Goal: Information Seeking & Learning: Check status

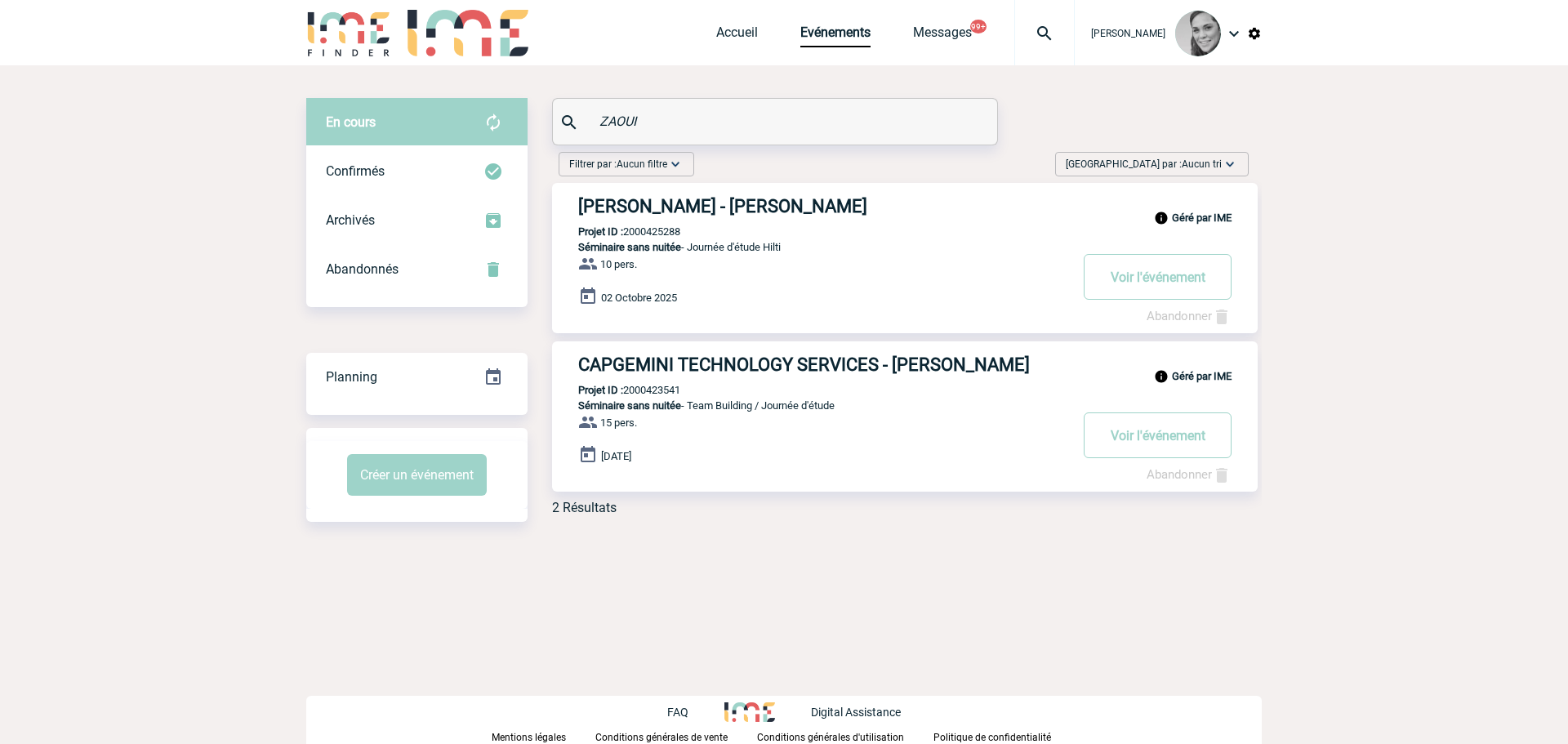
click at [682, 121] on input "ZAOUI" at bounding box center [777, 122] width 364 height 24
drag, startPoint x: 685, startPoint y: 124, endPoint x: 521, endPoint y: 121, distance: 164.0
click at [521, 121] on div "En cours En cours Confirmés Archivés Abandonnés En cours Confirmés Archivés Aba…" at bounding box center [784, 313] width 955 height 430
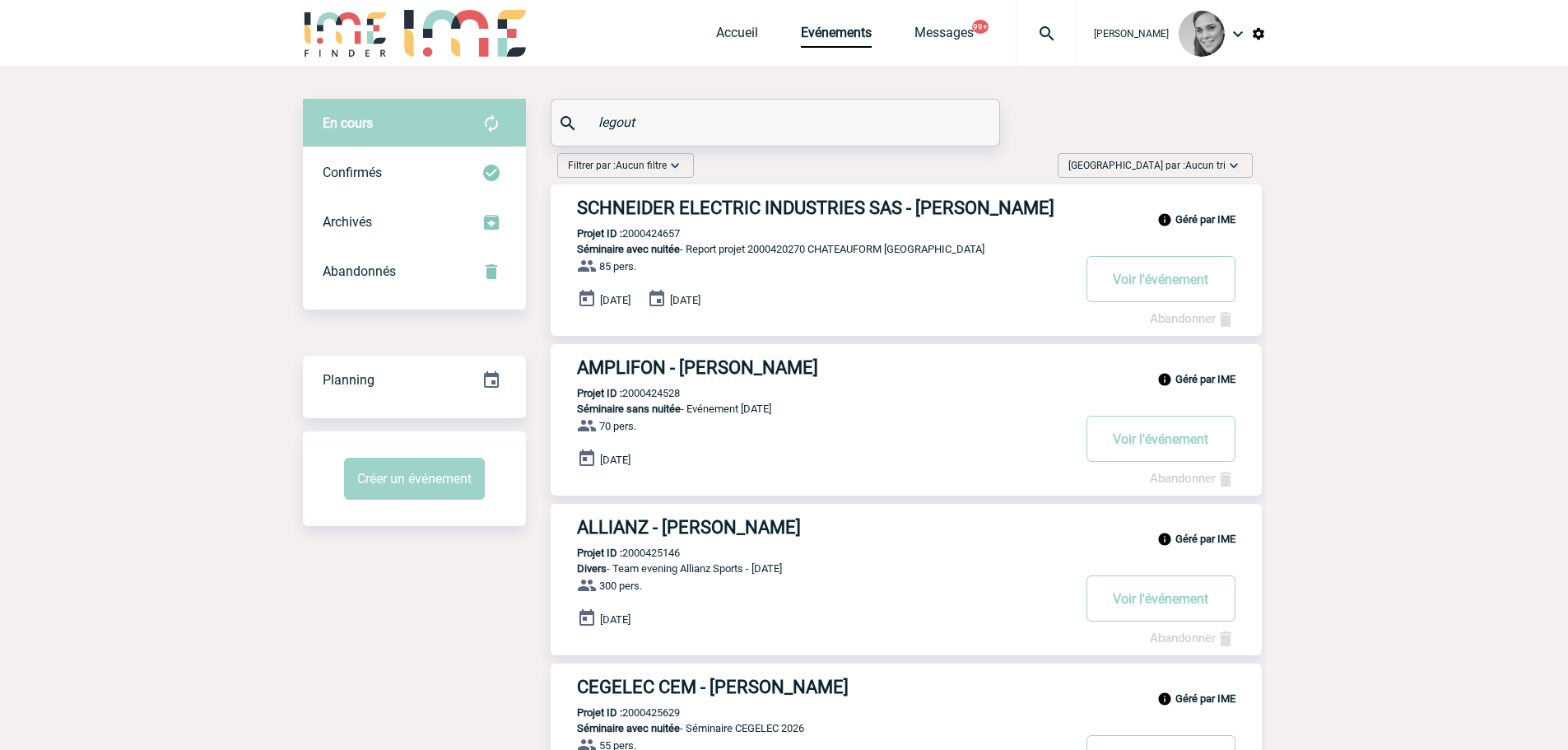
type input "legout"
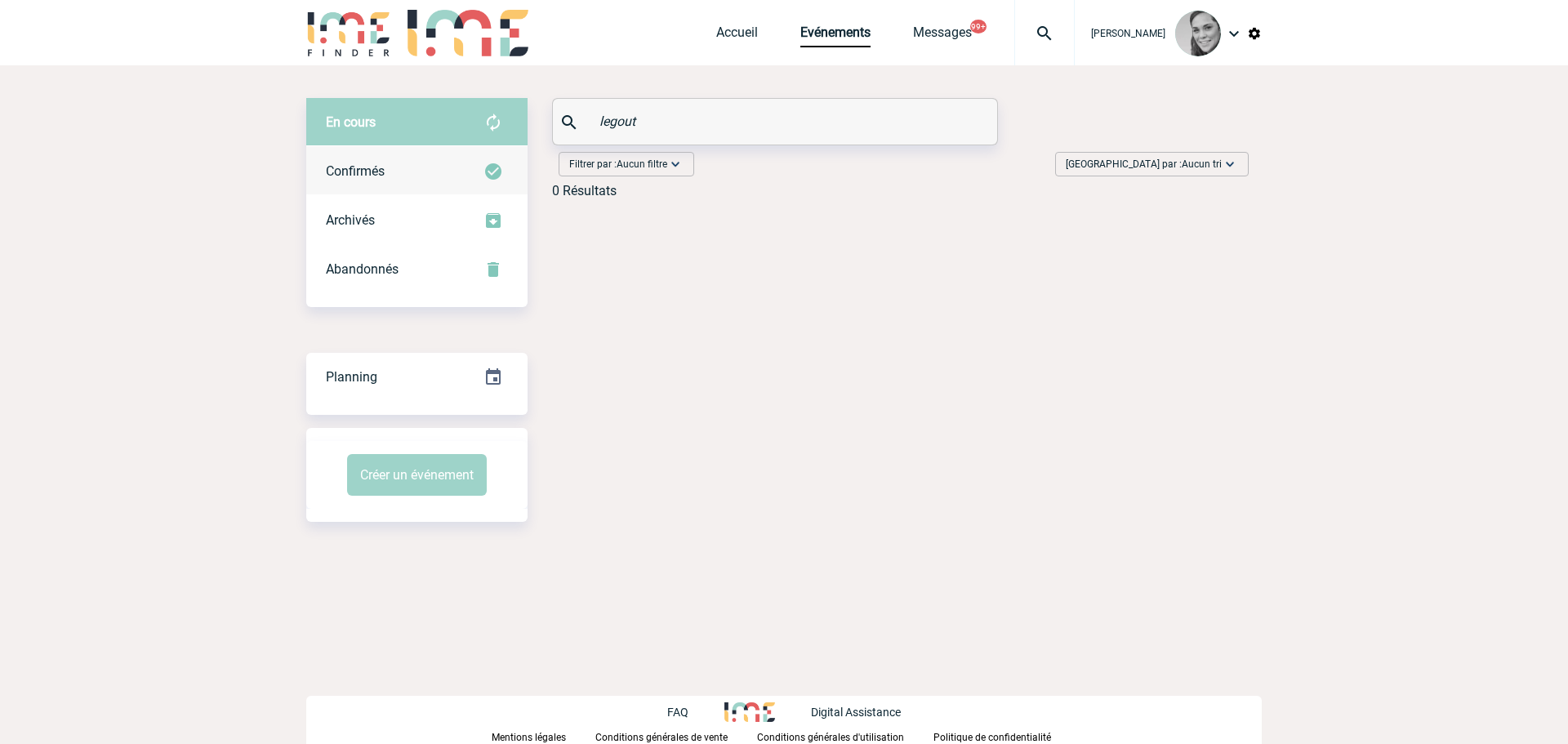
click at [407, 163] on div "Confirmés" at bounding box center [417, 171] width 221 height 49
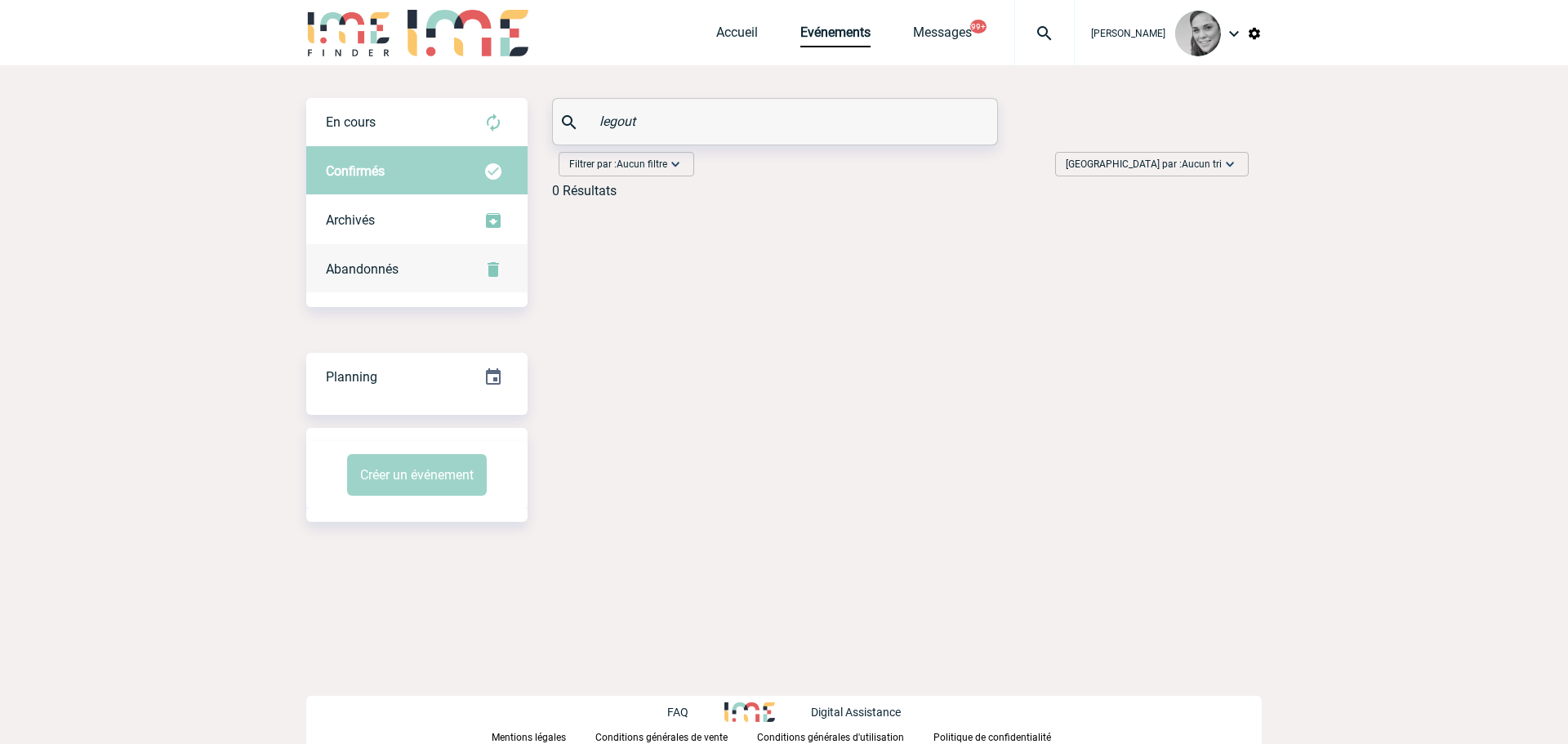
click at [341, 272] on span "Abandonnés" at bounding box center [362, 269] width 73 height 16
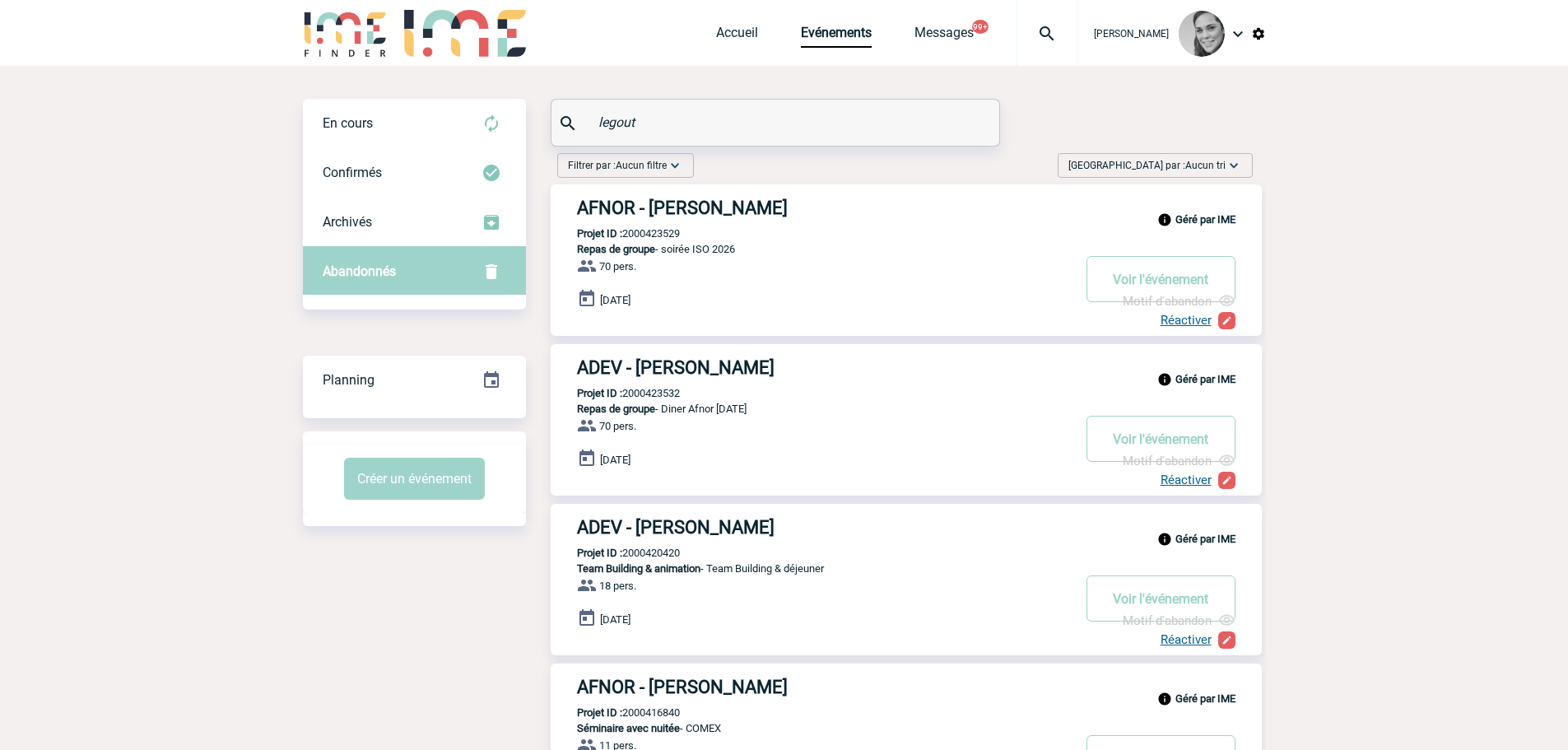
click at [671, 211] on h3 "AFNOR - Jean-Marc LEGOUT" at bounding box center [823, 208] width 494 height 20
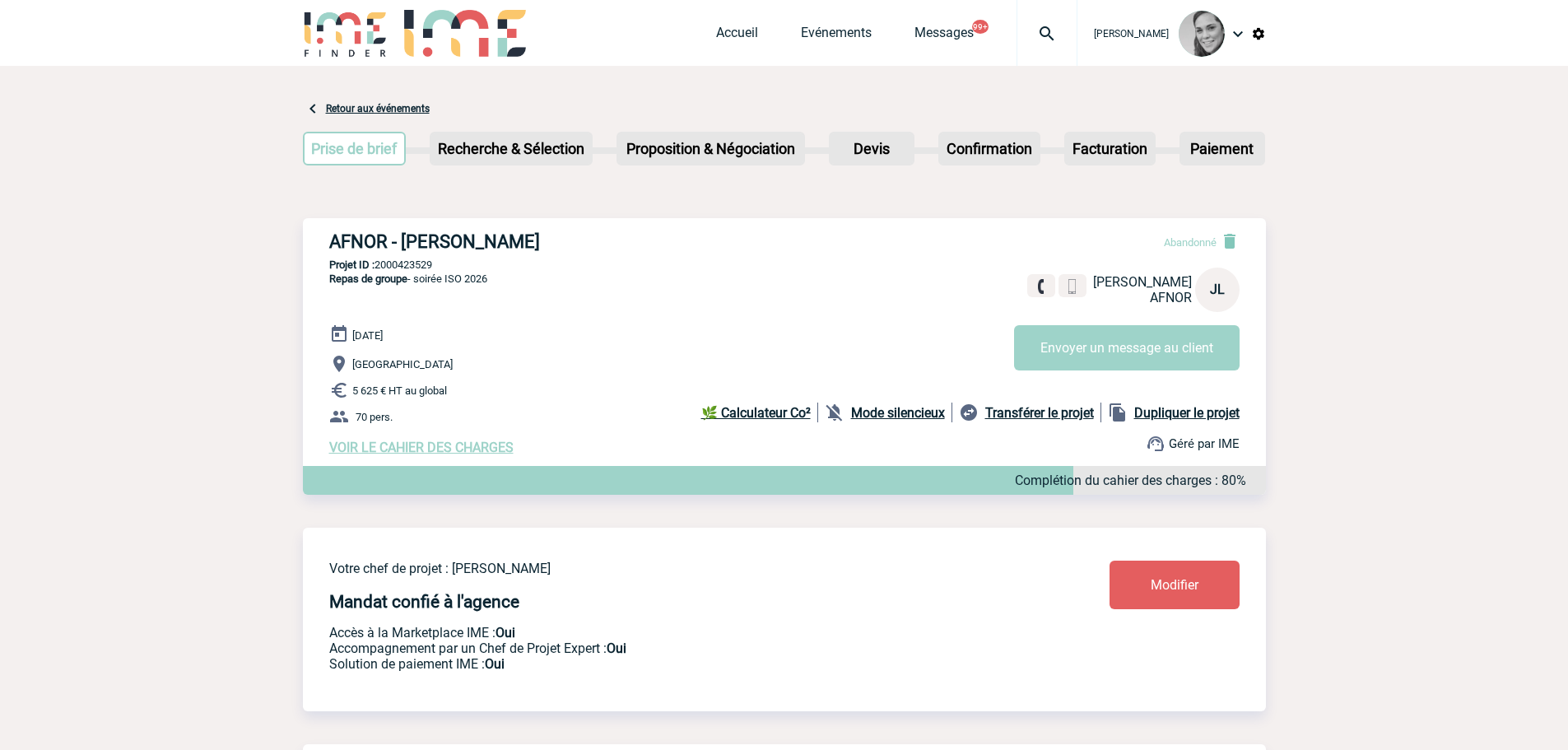
click at [411, 262] on p "Projet ID : 2000423529" at bounding box center [784, 264] width 963 height 12
copy p "2000423529"
click at [841, 18] on div "Accueil Evénements Messages 99+ Projet, client Projet, client" at bounding box center [897, 33] width 361 height 66
click at [814, 32] on link "Evénements" at bounding box center [836, 36] width 71 height 23
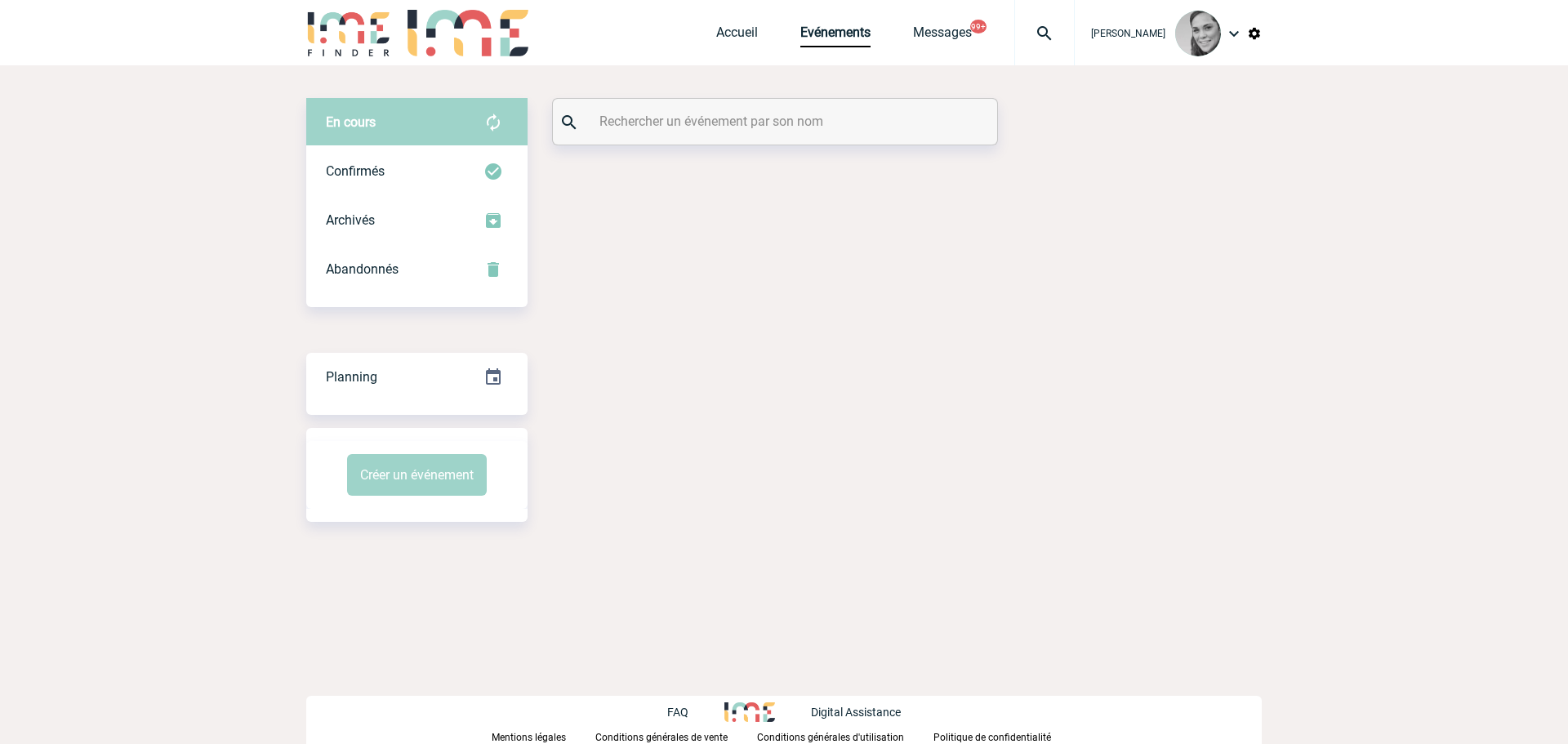
click at [715, 125] on input "text" at bounding box center [777, 122] width 364 height 24
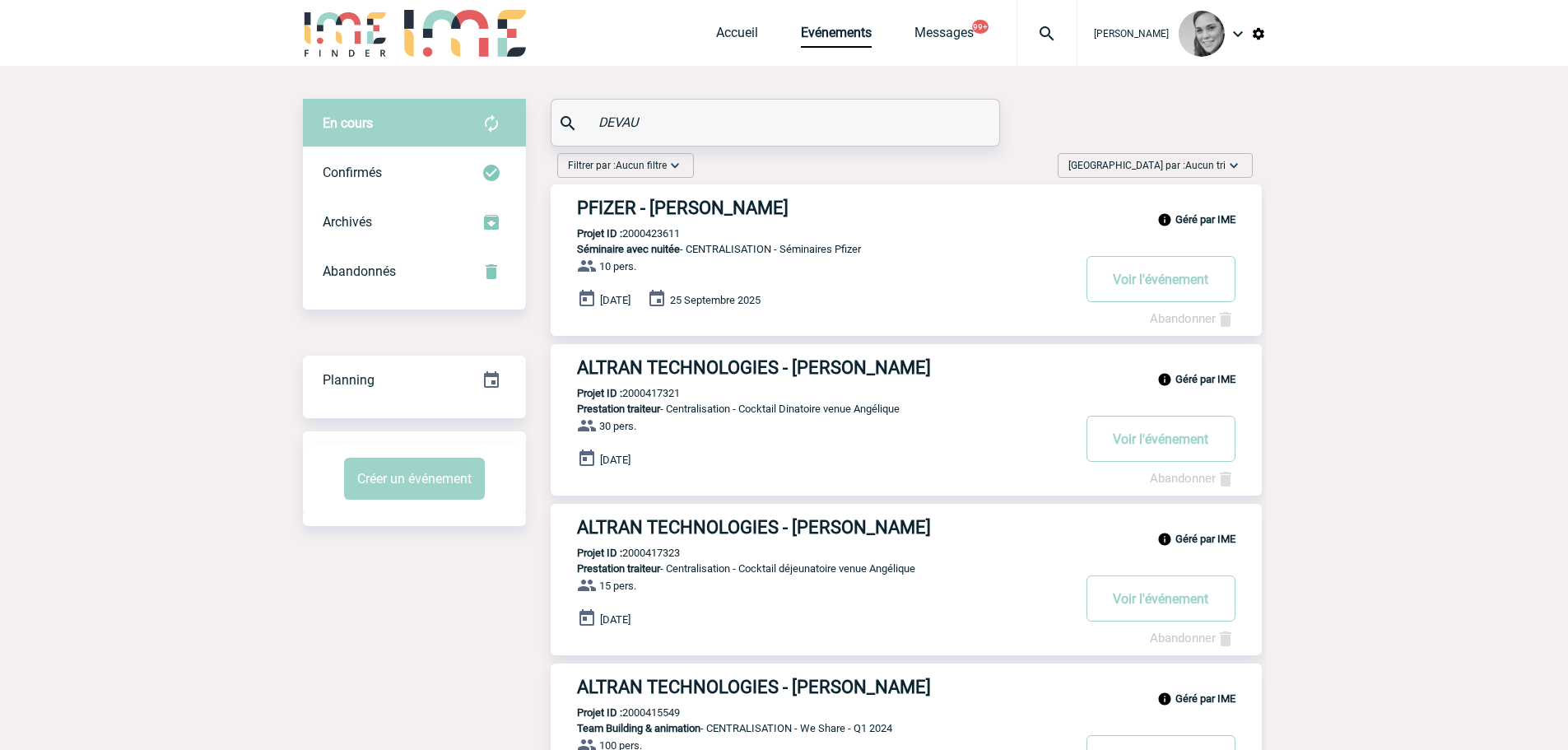
type input "DEVAU"
click at [673, 211] on h3 "PFIZER - Gilles DEVAUX" at bounding box center [823, 208] width 494 height 20
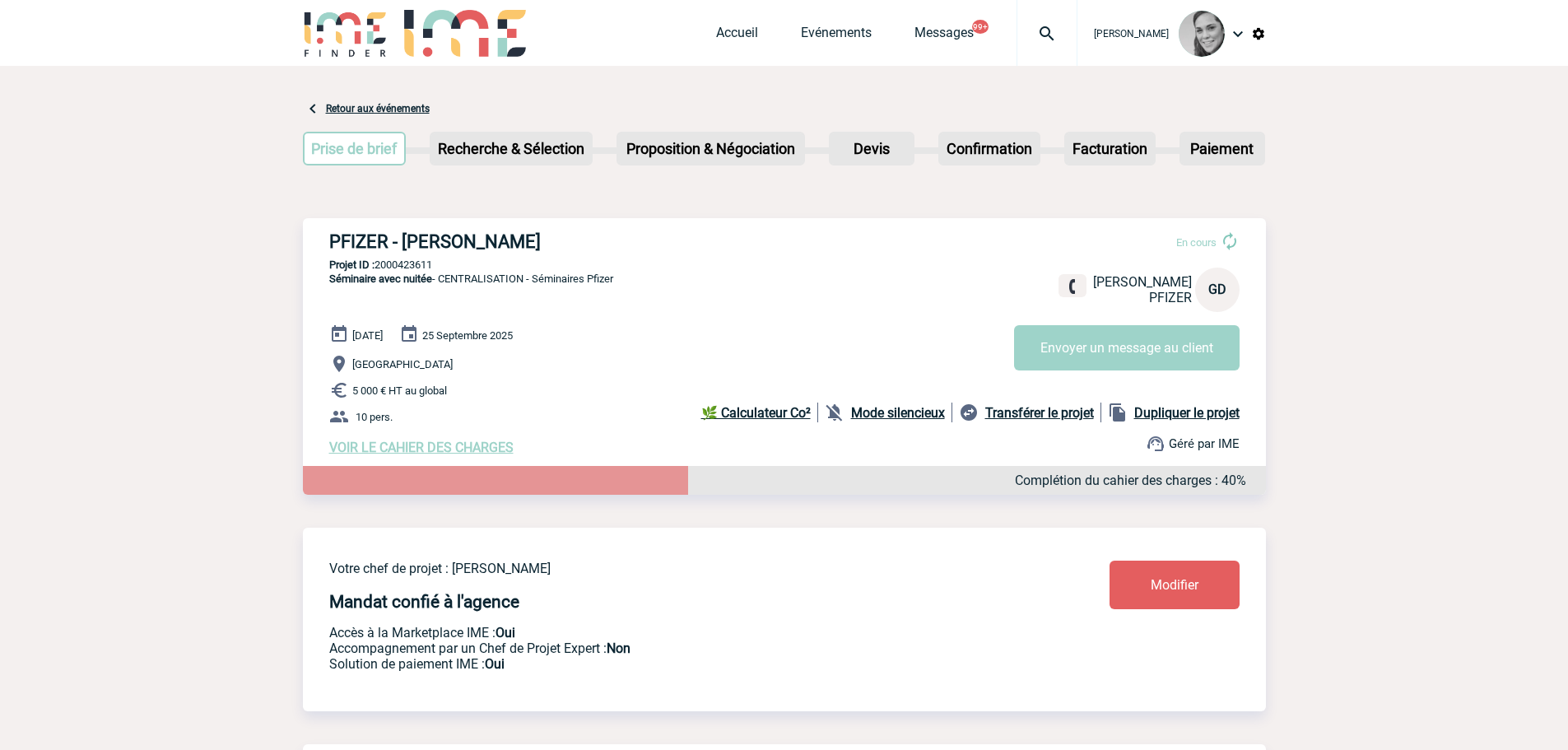
click at [402, 267] on p "Projet ID : 2000423611" at bounding box center [784, 264] width 963 height 12
copy p "2000423611"
click at [810, 32] on link "Evénements" at bounding box center [836, 36] width 71 height 23
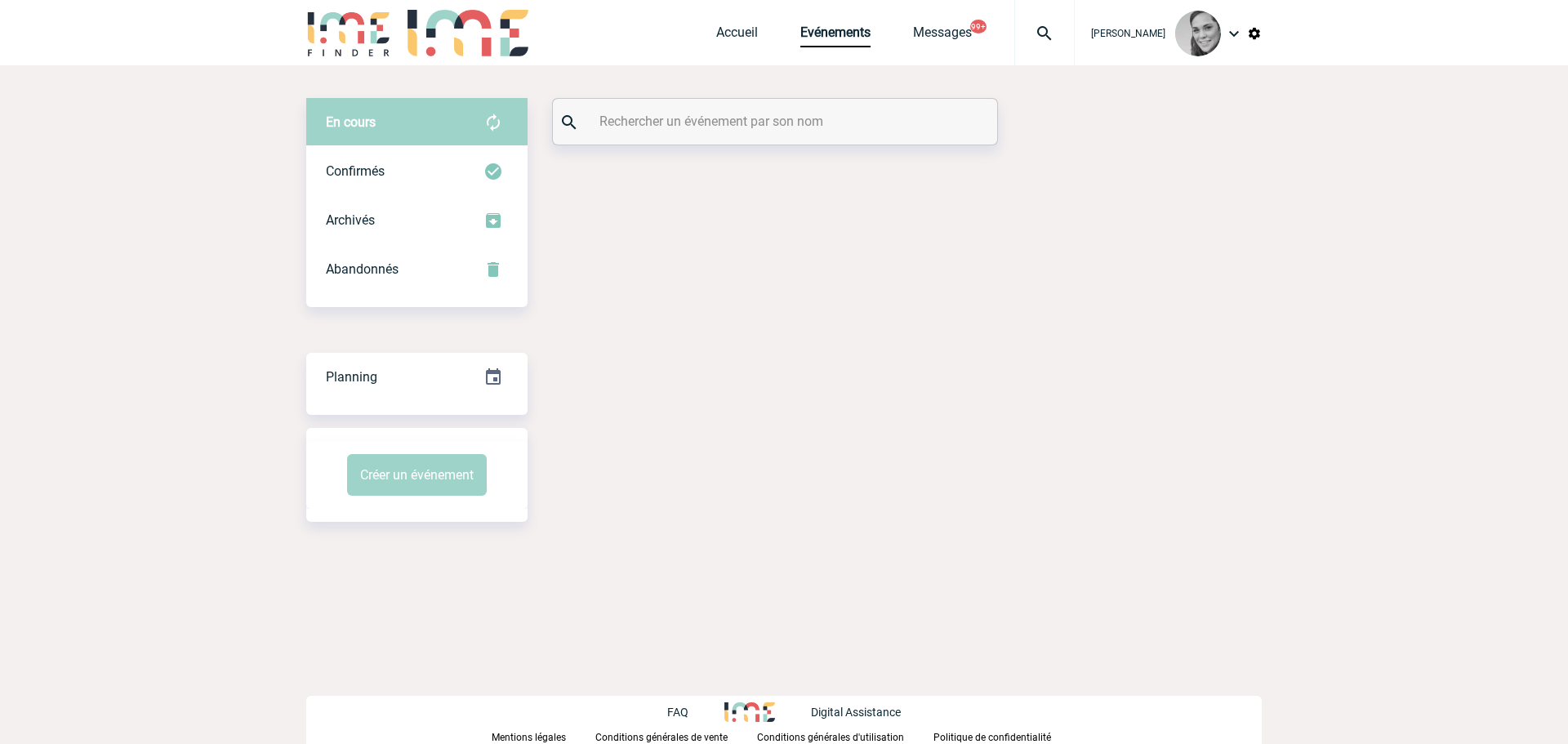
drag, startPoint x: 726, startPoint y: 124, endPoint x: 725, endPoint y: 115, distance: 9.1
click at [725, 124] on input "text" at bounding box center [777, 122] width 364 height 24
click at [418, 175] on div "Confirmés" at bounding box center [417, 171] width 221 height 49
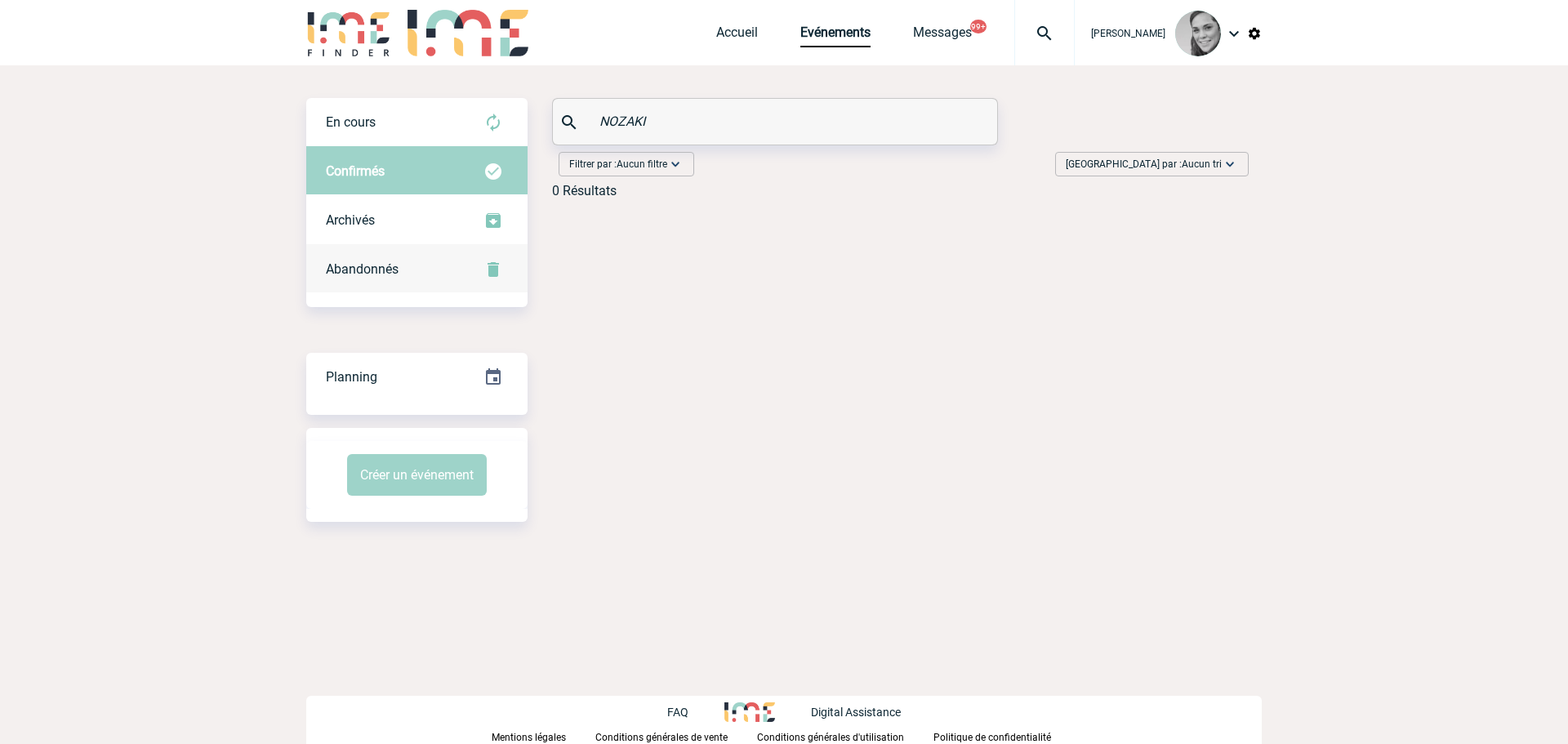
click at [365, 262] on span "Abandonnés" at bounding box center [362, 269] width 73 height 16
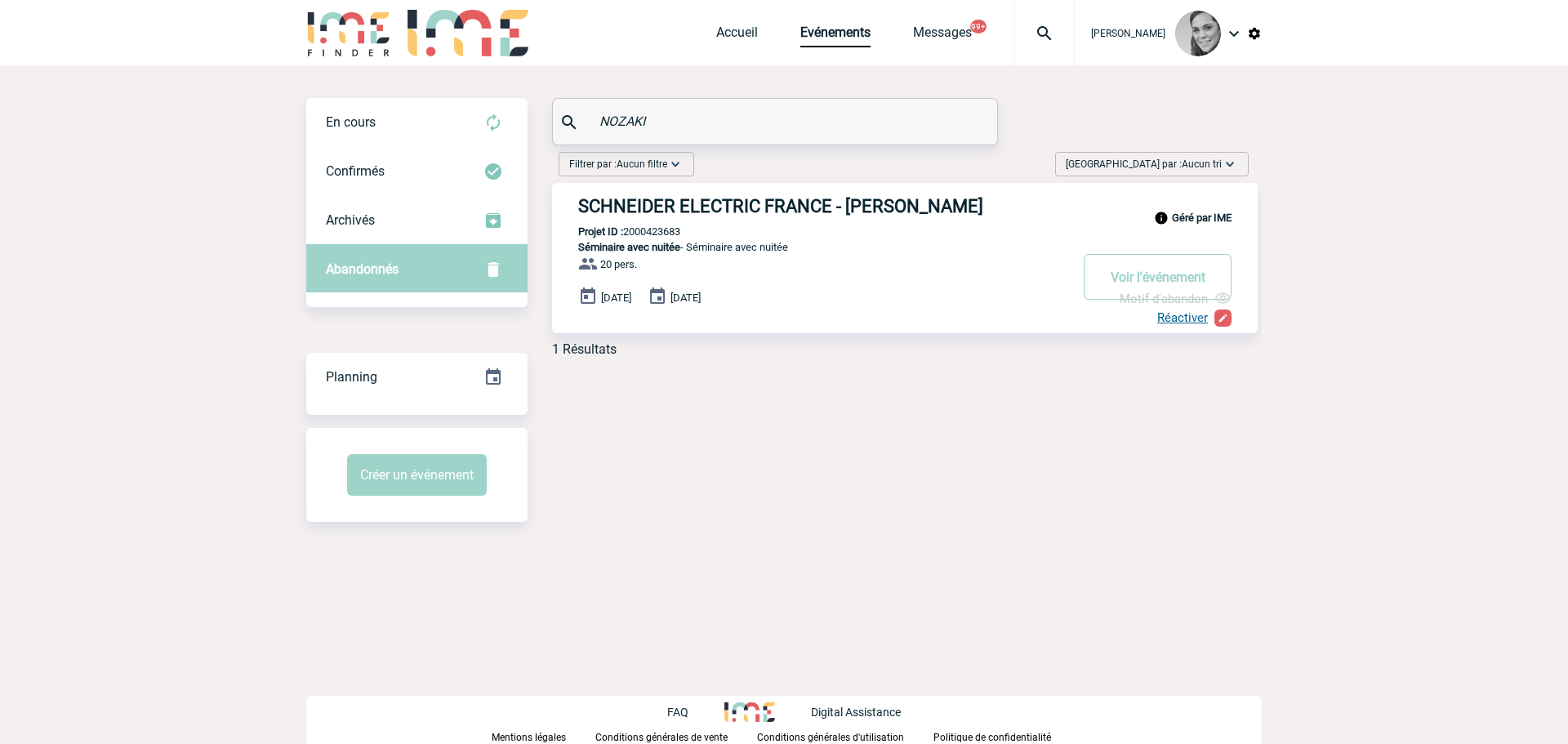
click at [672, 231] on p "Projet ID : 2000423683" at bounding box center [616, 231] width 128 height 12
copy p "2000423683"
drag, startPoint x: 684, startPoint y: 120, endPoint x: 543, endPoint y: 120, distance: 141.0
click at [543, 120] on div "En cours En cours Confirmés Archivés Abandonnés En cours Confirmés Archivés Aba…" at bounding box center [784, 234] width 955 height 272
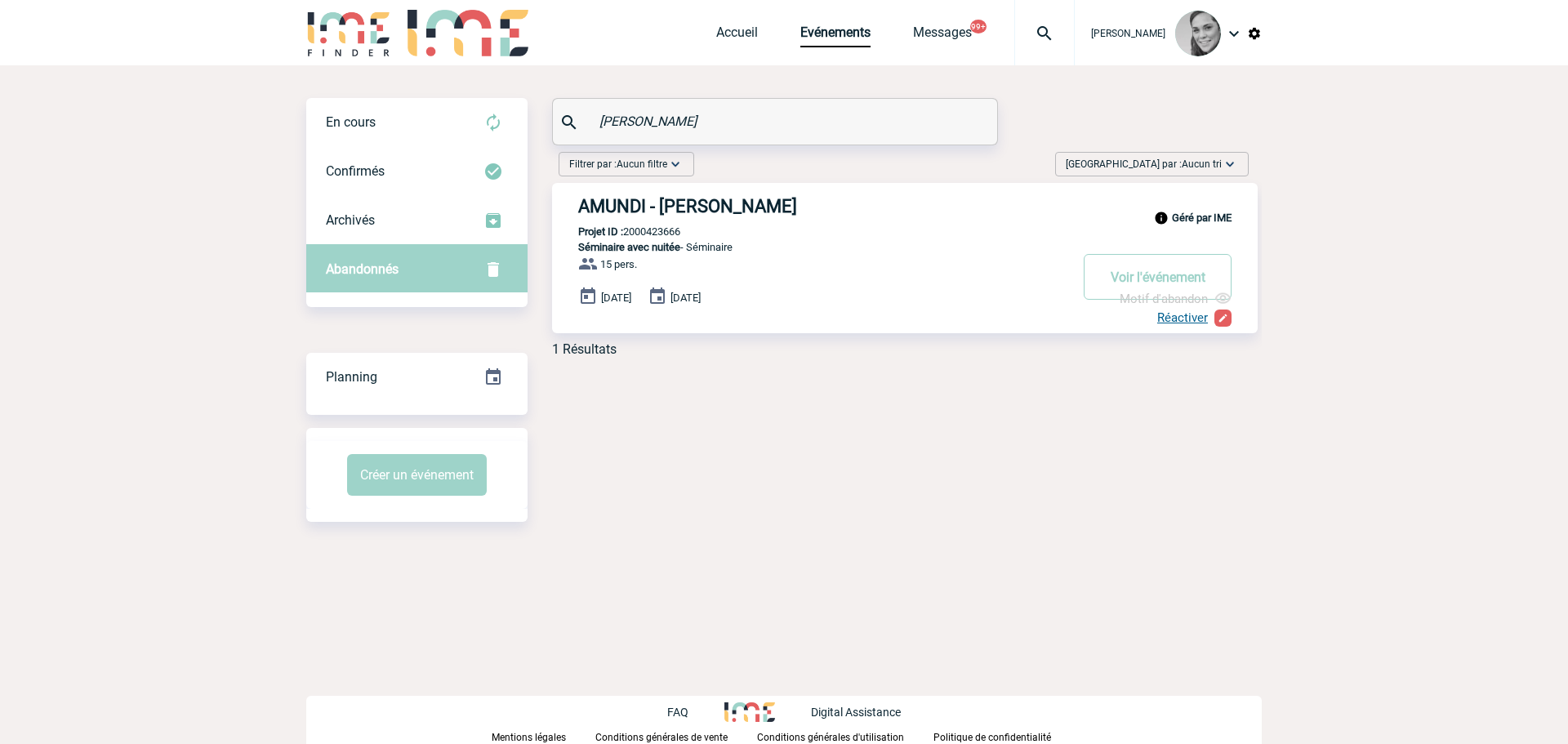
click at [650, 231] on p "Projet ID : 2000423666" at bounding box center [616, 231] width 128 height 12
copy p "2000423666"
click at [650, 121] on input "BABIC" at bounding box center [777, 122] width 364 height 24
click at [672, 234] on p "Projet ID : 2000411685" at bounding box center [616, 231] width 128 height 12
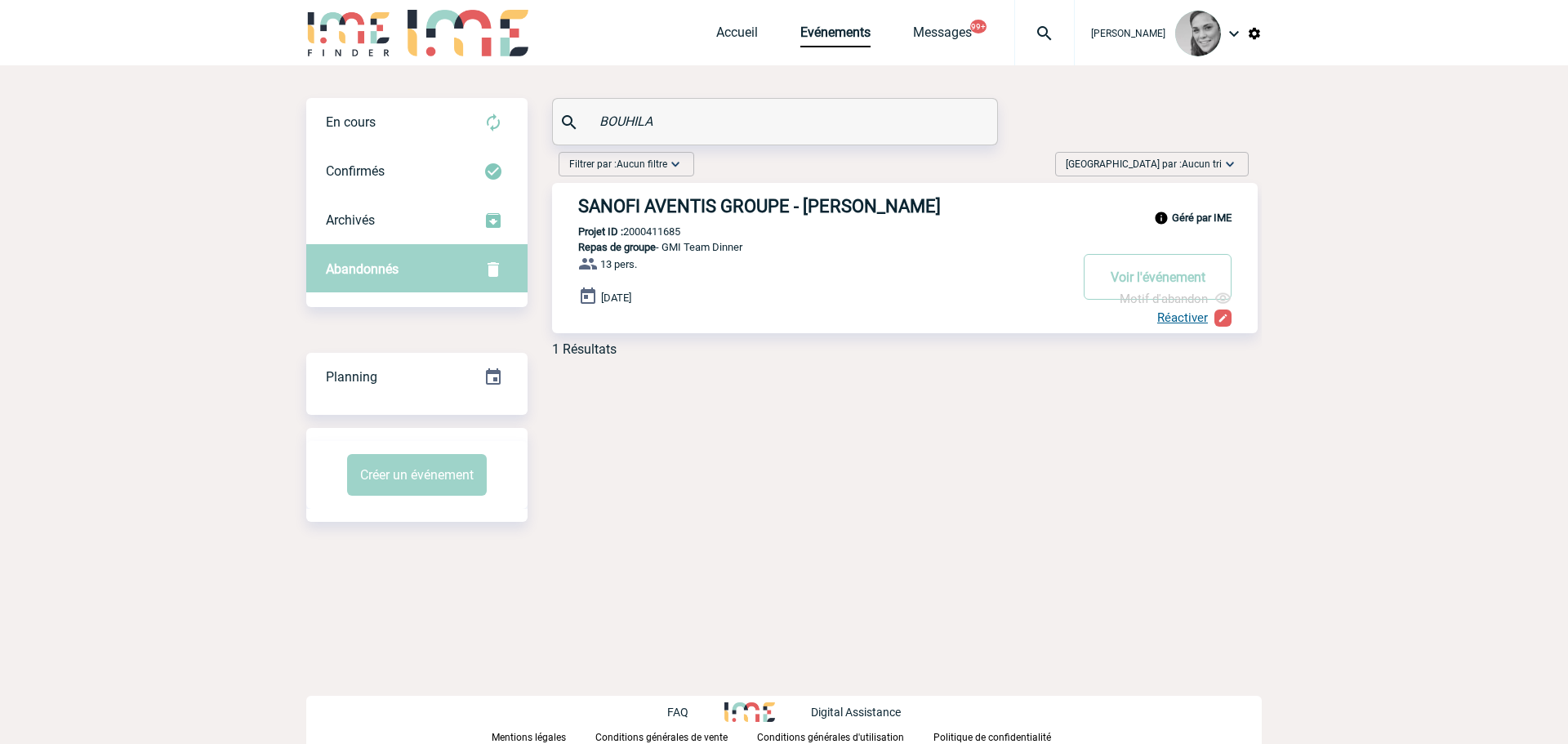
click at [672, 234] on p "Projet ID : 2000411685" at bounding box center [616, 231] width 128 height 12
copy p "2000411685"
click at [632, 119] on input "BOUHILA" at bounding box center [777, 122] width 364 height 24
type input "D"
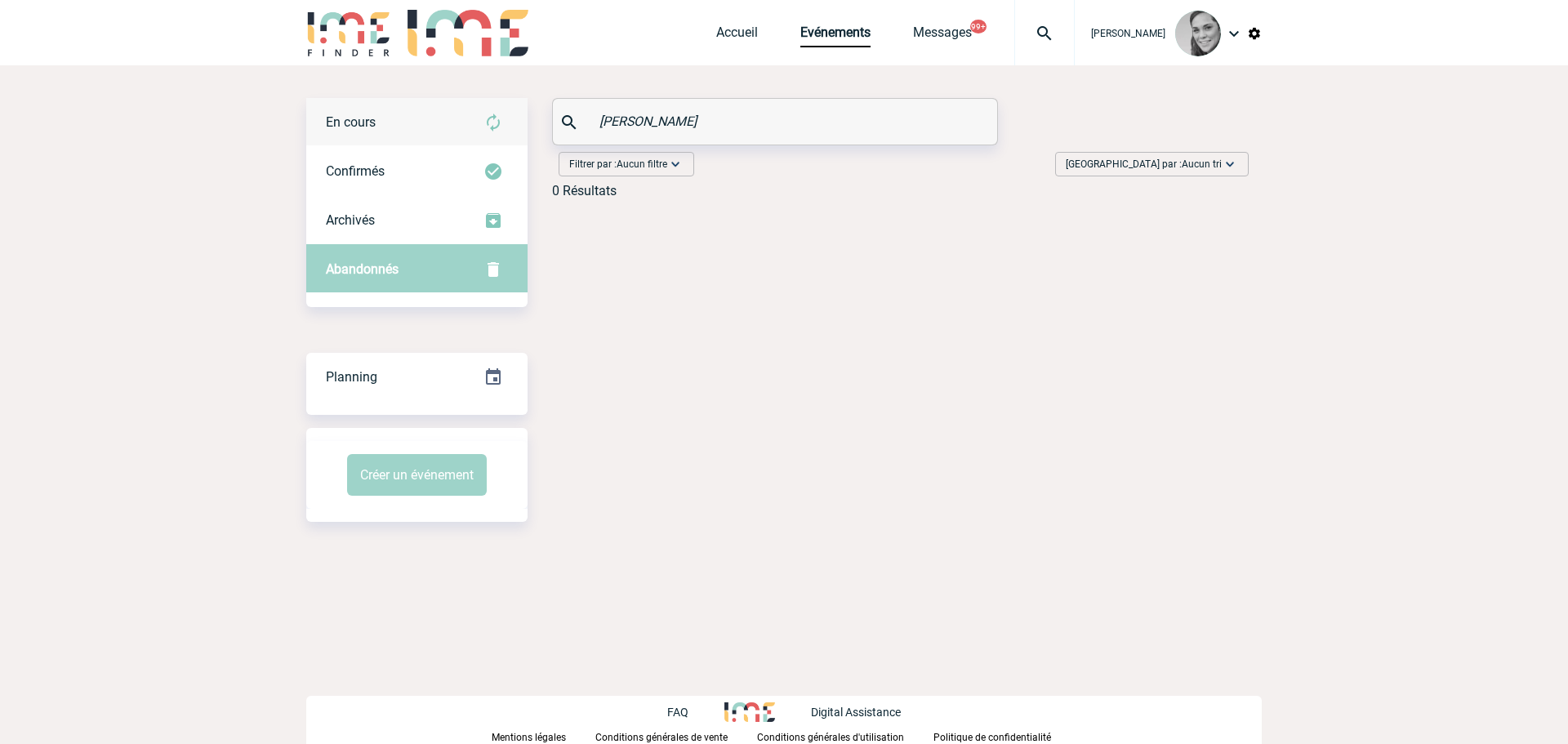
click at [409, 126] on div "En cours" at bounding box center [417, 122] width 221 height 49
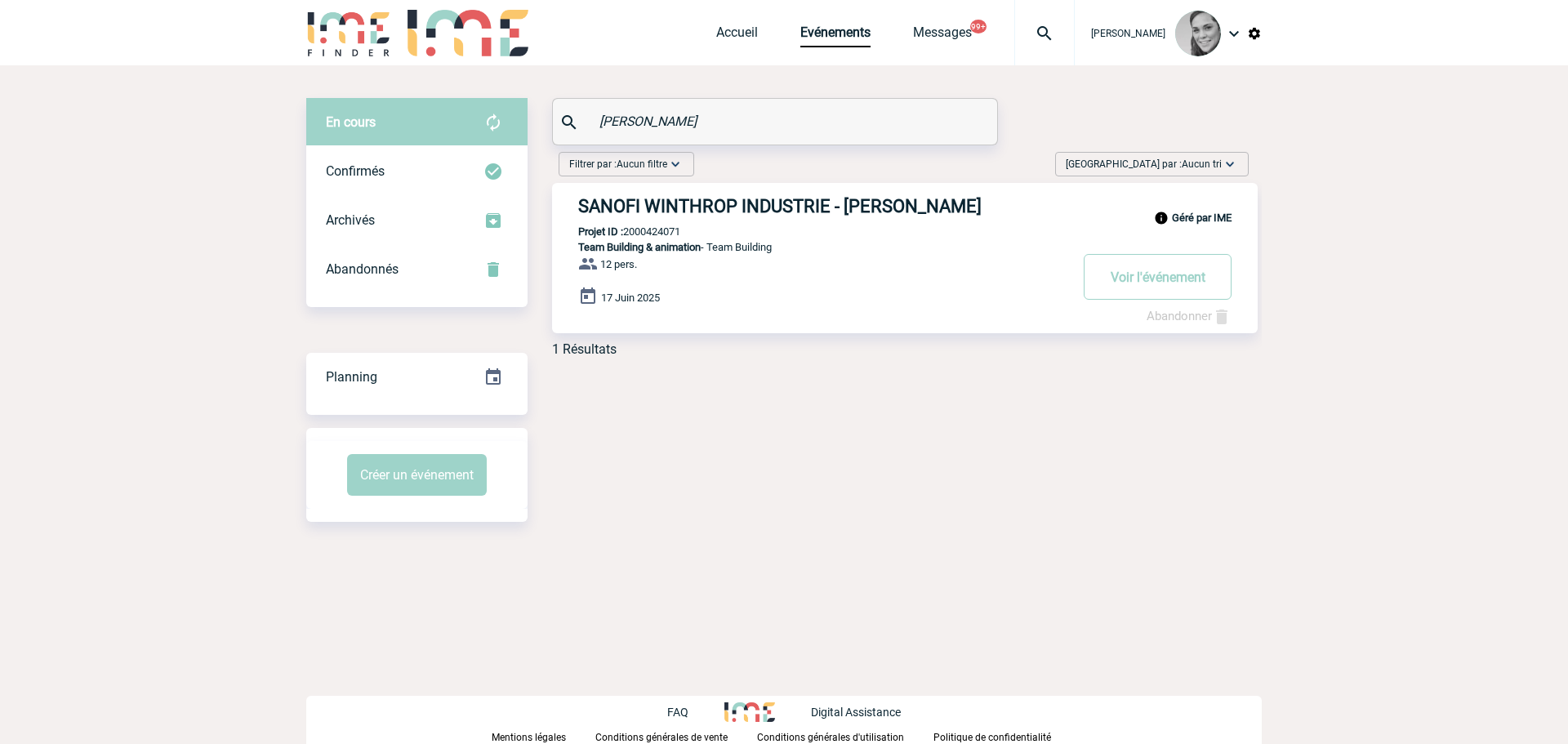
click at [652, 237] on p "Projet ID : 2000424071" at bounding box center [616, 231] width 128 height 12
copy p "2000424071"
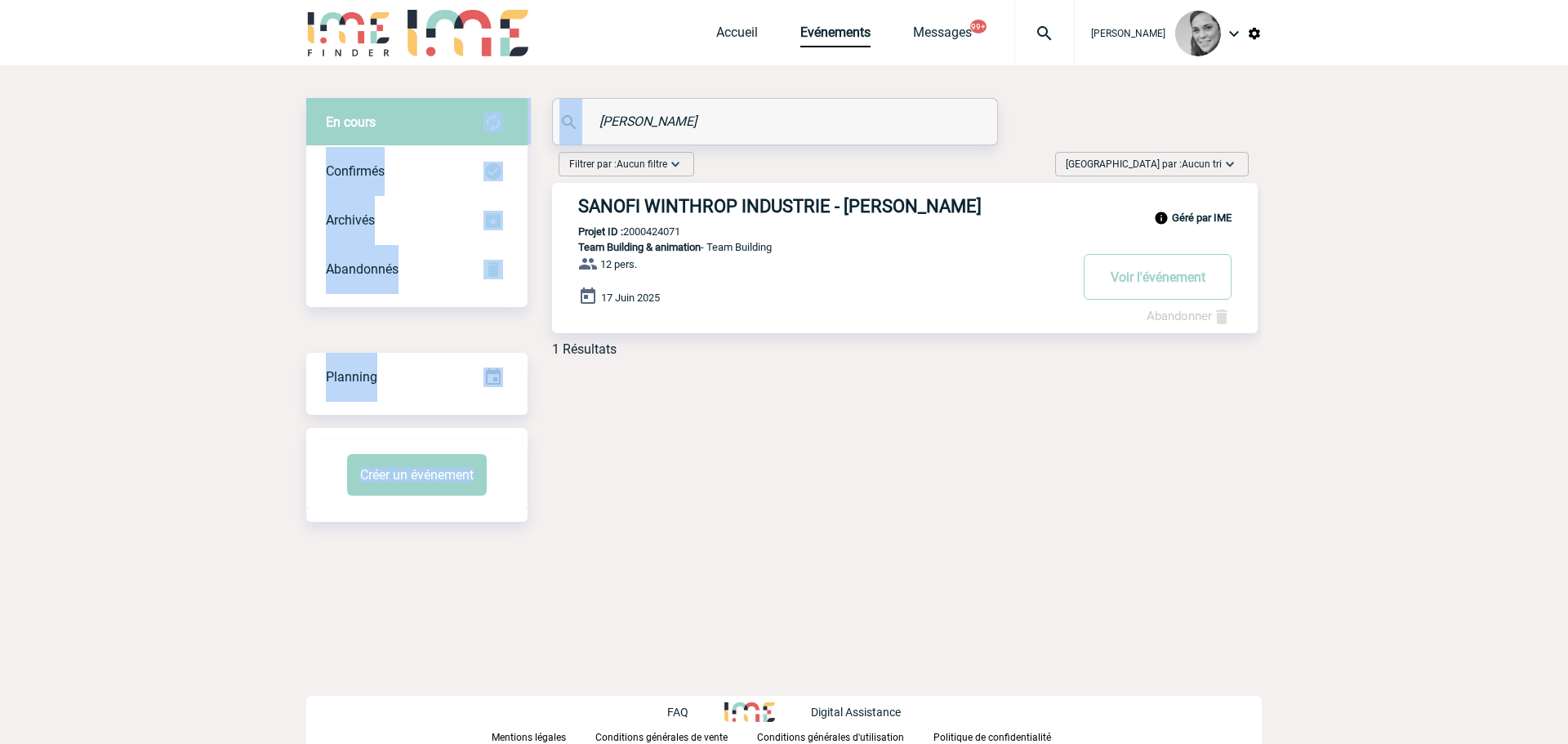
drag, startPoint x: 692, startPoint y: 109, endPoint x: 510, endPoint y: 112, distance: 182.0
click at [510, 112] on div "En cours En cours Confirmés Archivés Abandonnés En cours Confirmés Archivés Aba…" at bounding box center [784, 234] width 955 height 272
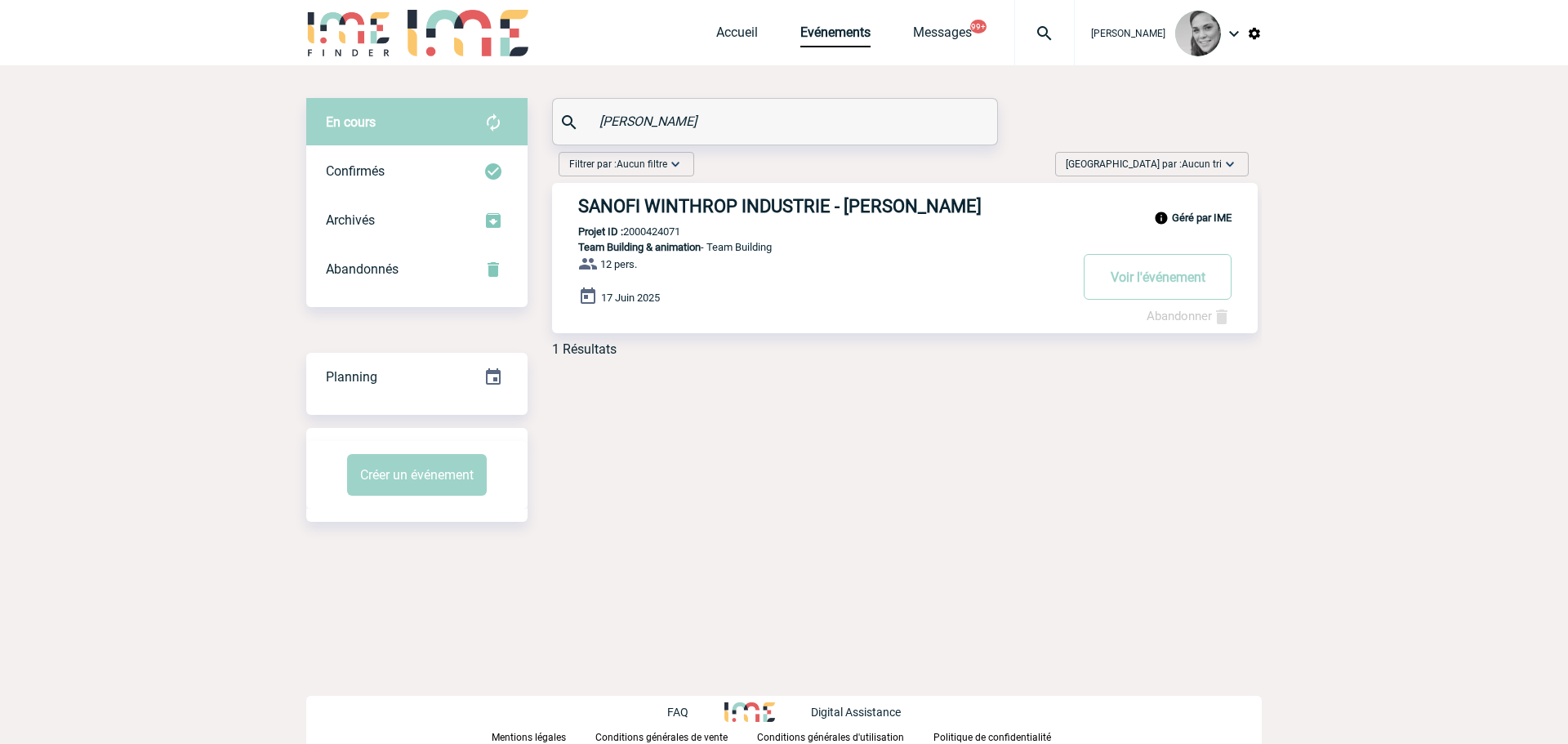
drag, startPoint x: 752, startPoint y: 102, endPoint x: 733, endPoint y: 104, distance: 19.1
click at [736, 103] on div "CLEMENTE" at bounding box center [774, 122] width 444 height 46
drag, startPoint x: 679, startPoint y: 121, endPoint x: 494, endPoint y: 129, distance: 185.2
click at [495, 130] on div "En cours En cours Confirmés Archivés Abandonnés En cours Confirmés Archivés Aba…" at bounding box center [784, 234] width 955 height 272
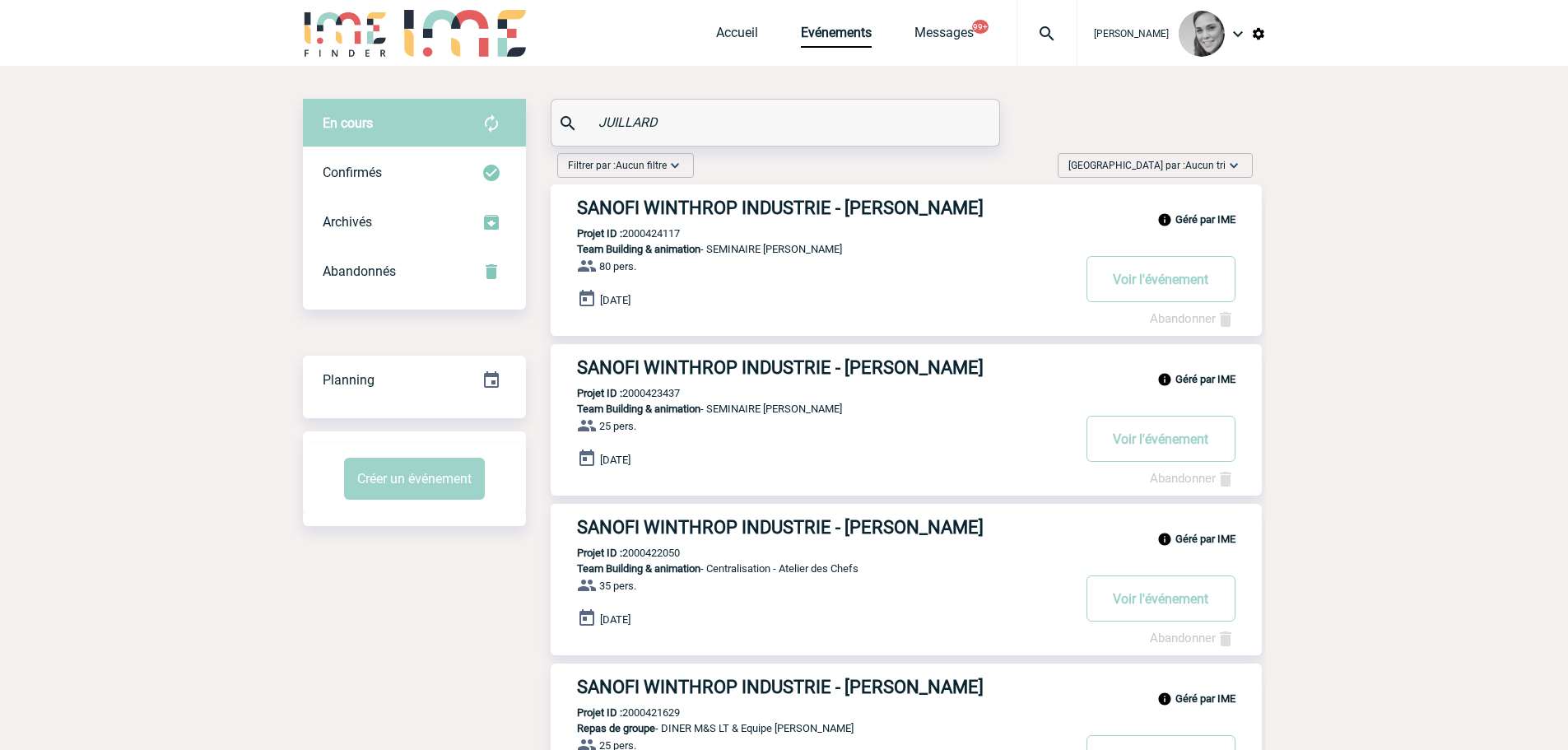
click at [678, 237] on p "Projet ID : 2000424117" at bounding box center [615, 233] width 129 height 12
copy p "2000424117"
drag, startPoint x: 687, startPoint y: 115, endPoint x: 509, endPoint y: 115, distance: 178.0
click at [509, 115] on div "En cours En cours Confirmés Archivés Abandonnés En cours Confirmés Archivés Aba…" at bounding box center [784, 555] width 963 height 913
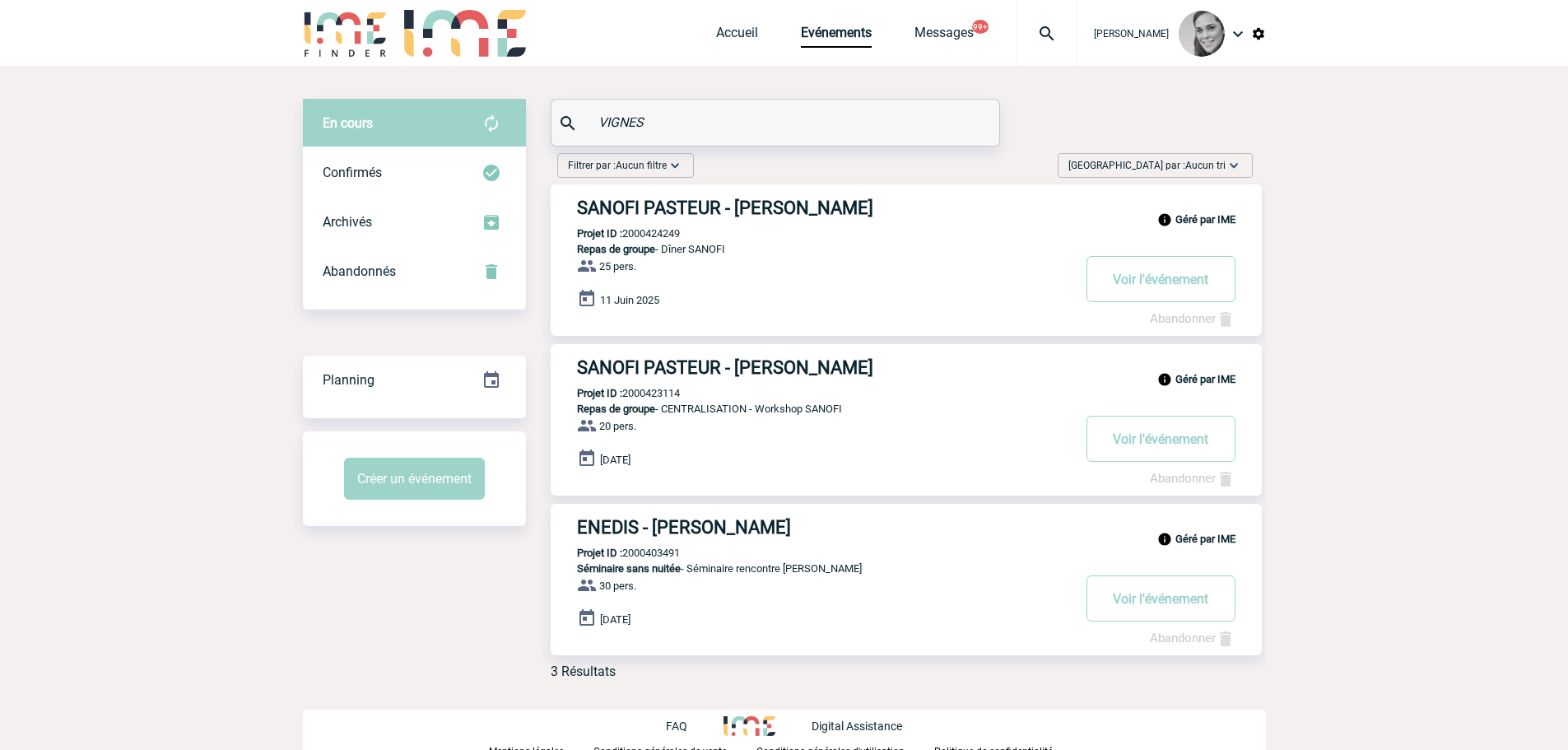
click at [657, 234] on p "Projet ID : 2000424249" at bounding box center [615, 233] width 129 height 12
copy p "2000424249"
drag, startPoint x: 668, startPoint y: 114, endPoint x: 561, endPoint y: 124, distance: 107.5
click at [561, 124] on div "VIGNES" at bounding box center [775, 123] width 447 height 47
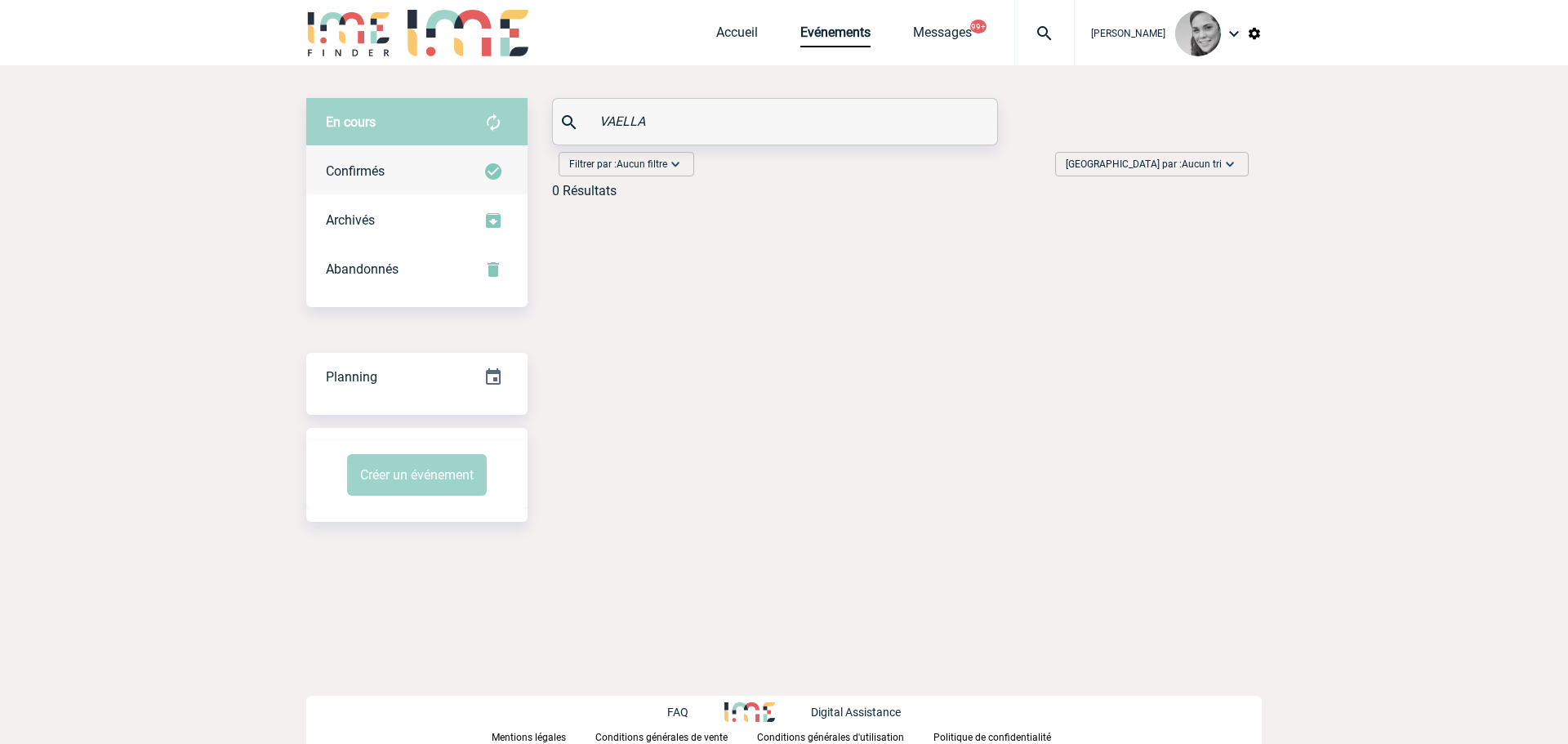
click at [383, 177] on span "Confirmés" at bounding box center [355, 171] width 59 height 16
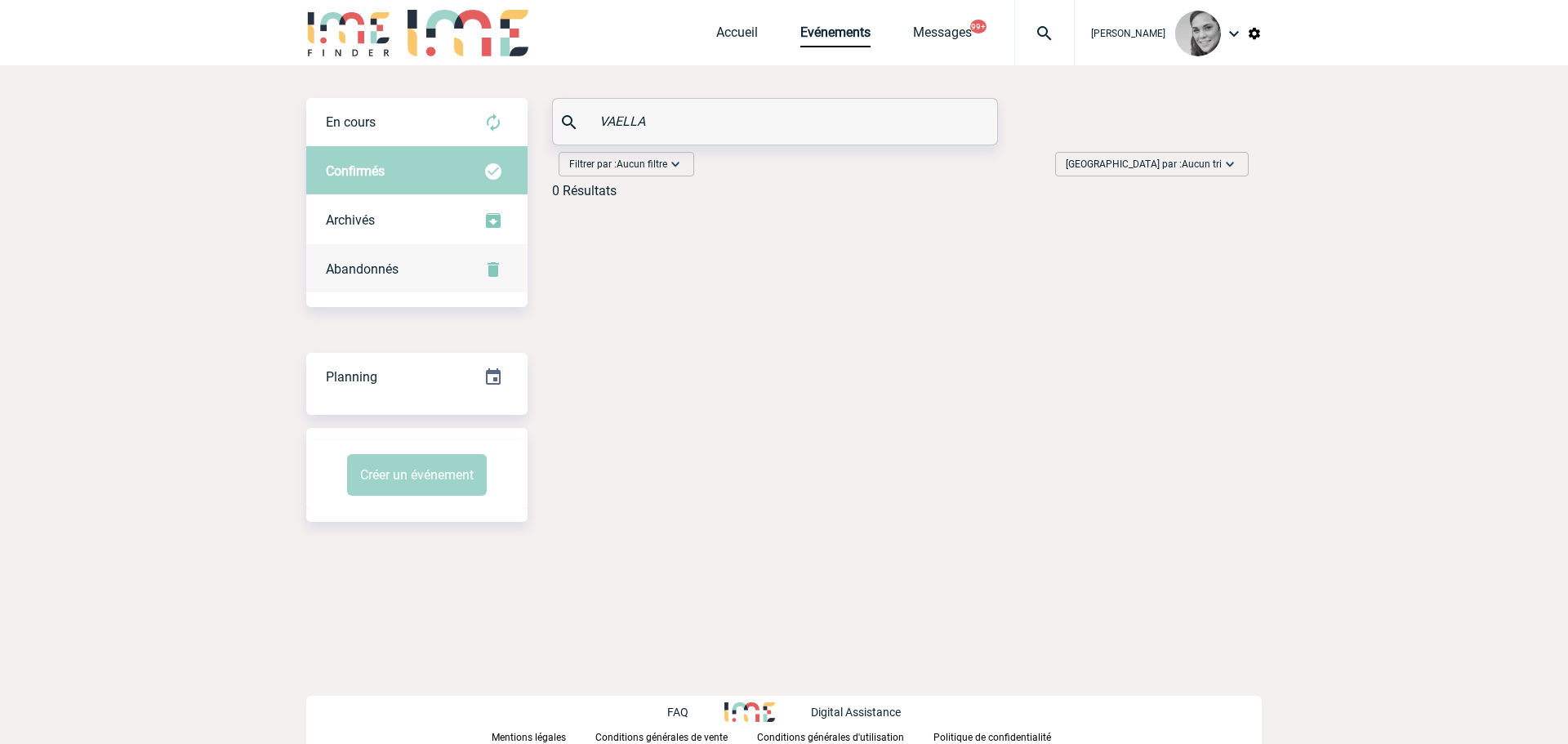
click at [437, 254] on div "Abandonnés" at bounding box center [417, 269] width 221 height 49
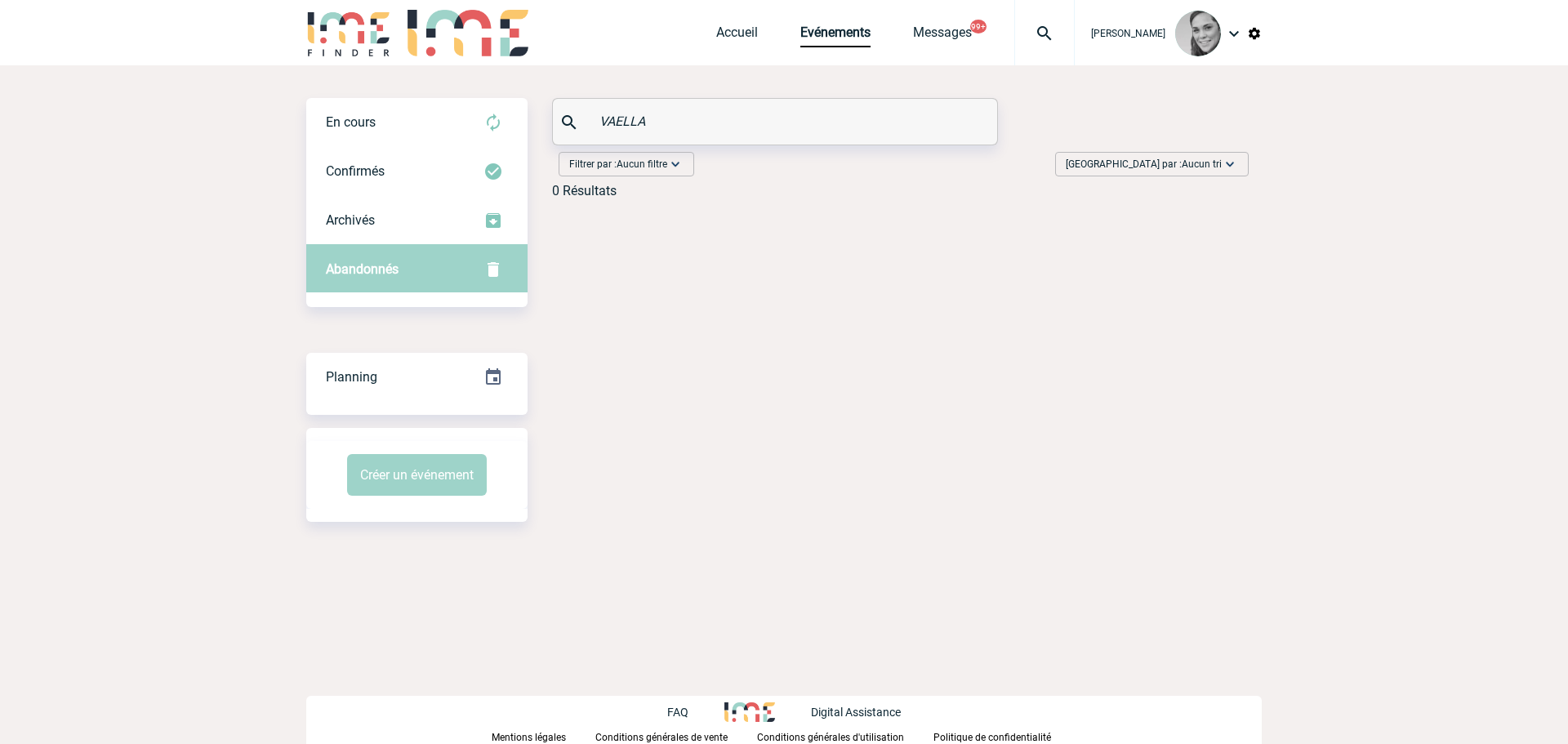
click at [616, 125] on input "VAELLA" at bounding box center [777, 122] width 364 height 24
click at [408, 127] on div "En cours" at bounding box center [417, 122] width 221 height 49
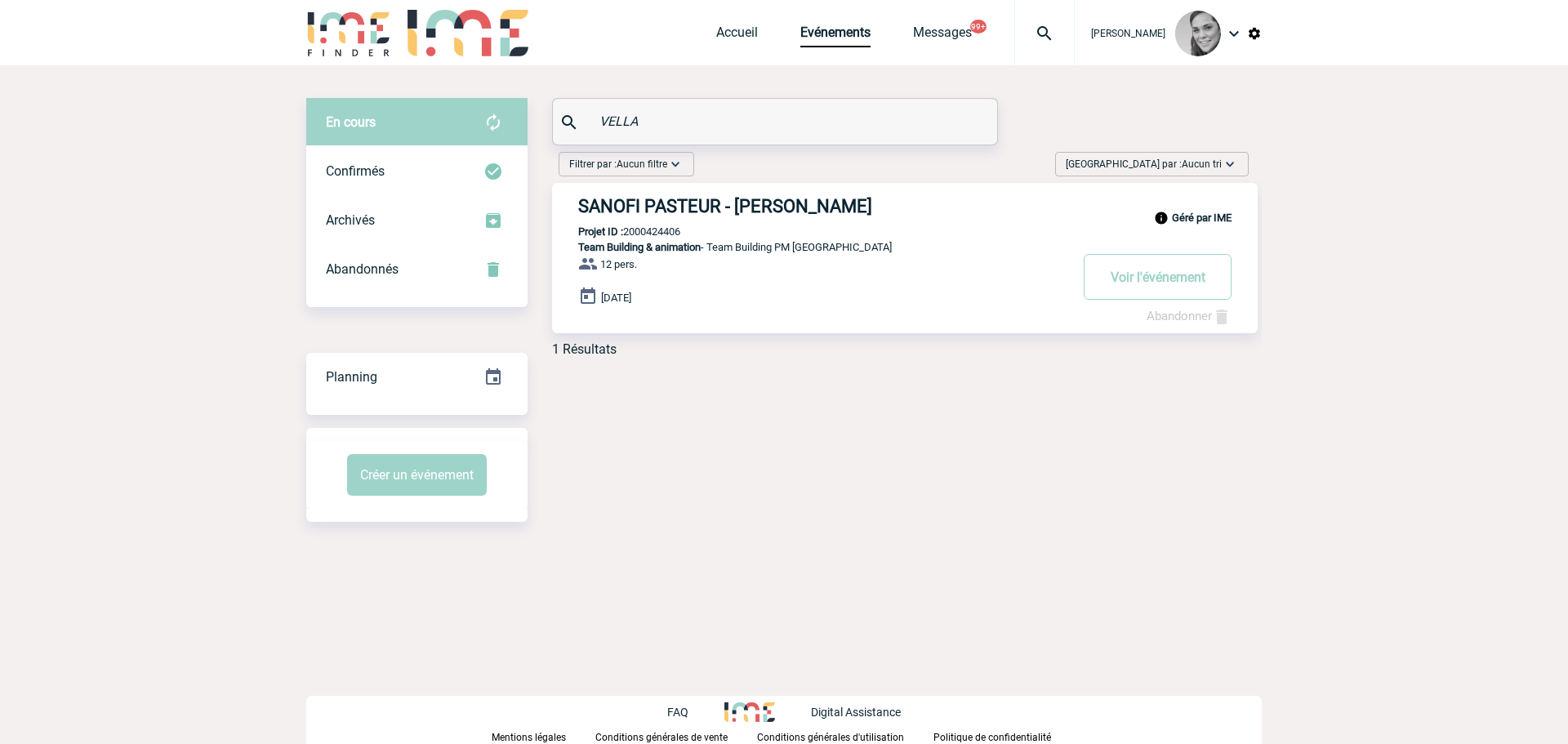
click at [651, 229] on p "Projet ID : 2000424406" at bounding box center [616, 231] width 128 height 12
copy p "2000424406"
click at [483, 126] on div "En cours En cours Confirmés Archivés Abandonnés En cours Confirmés Archivés Aba…" at bounding box center [784, 234] width 955 height 272
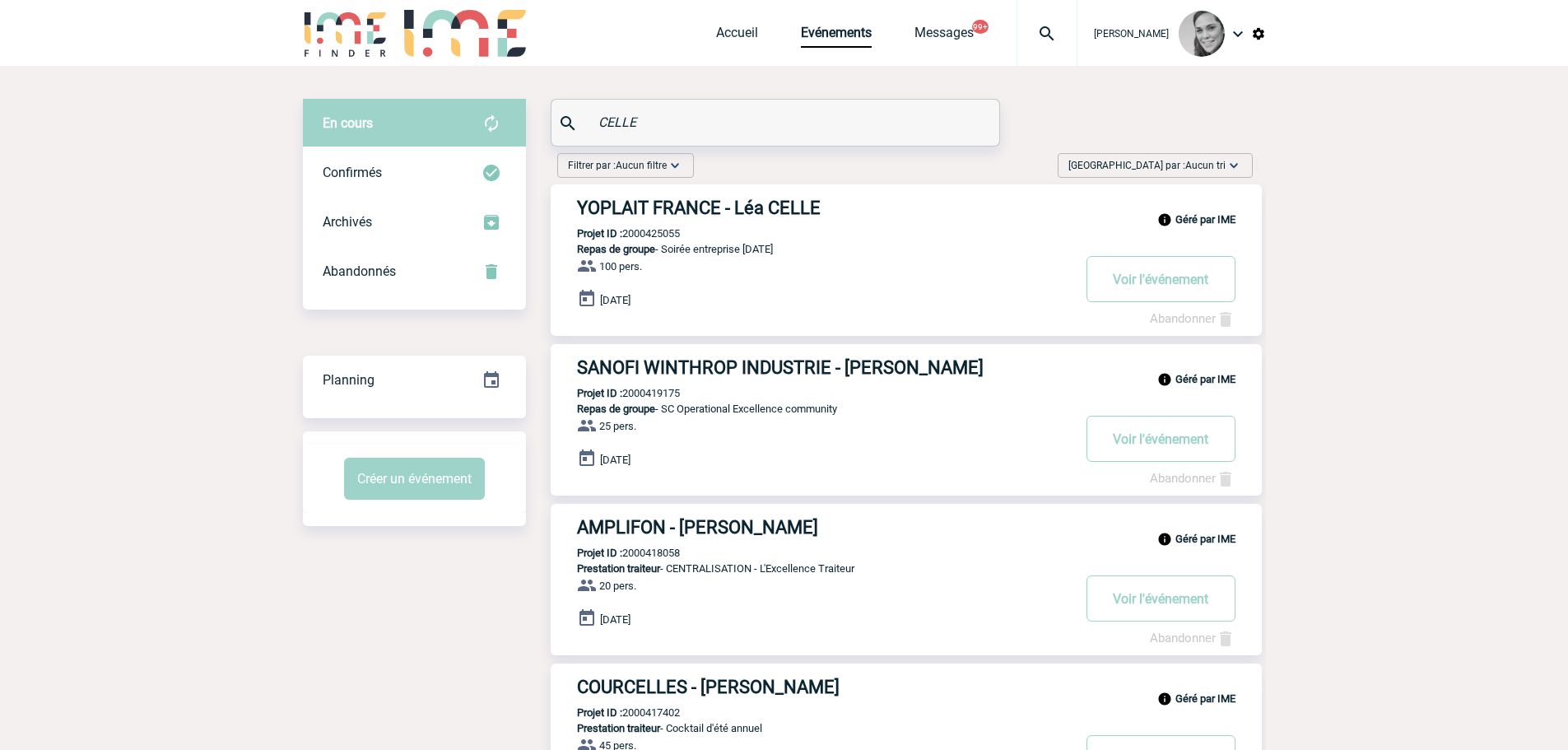
click at [661, 233] on p "Projet ID : 2000425055" at bounding box center [615, 233] width 129 height 12
copy p "2000425055"
drag, startPoint x: 569, startPoint y: 125, endPoint x: 559, endPoint y: 125, distance: 10.0
click at [559, 125] on div "CELLE" at bounding box center [775, 123] width 447 height 47
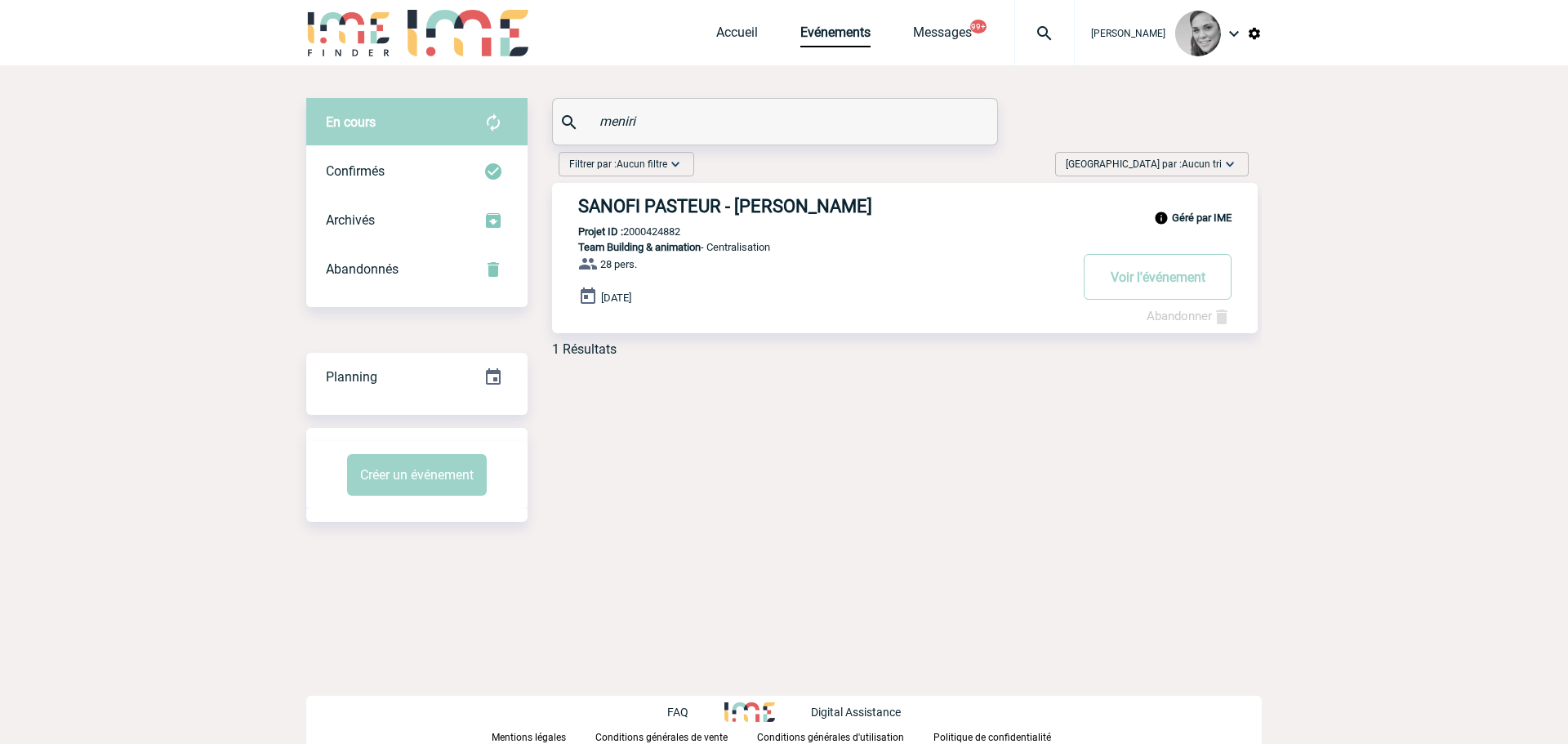
click at [656, 235] on p "Projet ID : 2000424882" at bounding box center [616, 231] width 128 height 12
copy p "2000424882"
drag, startPoint x: 532, startPoint y: 121, endPoint x: 485, endPoint y: 121, distance: 47.0
click at [485, 121] on div "En cours En cours Confirmés Archivés Abandonnés En cours Confirmés Archivés Aba…" at bounding box center [784, 234] width 955 height 272
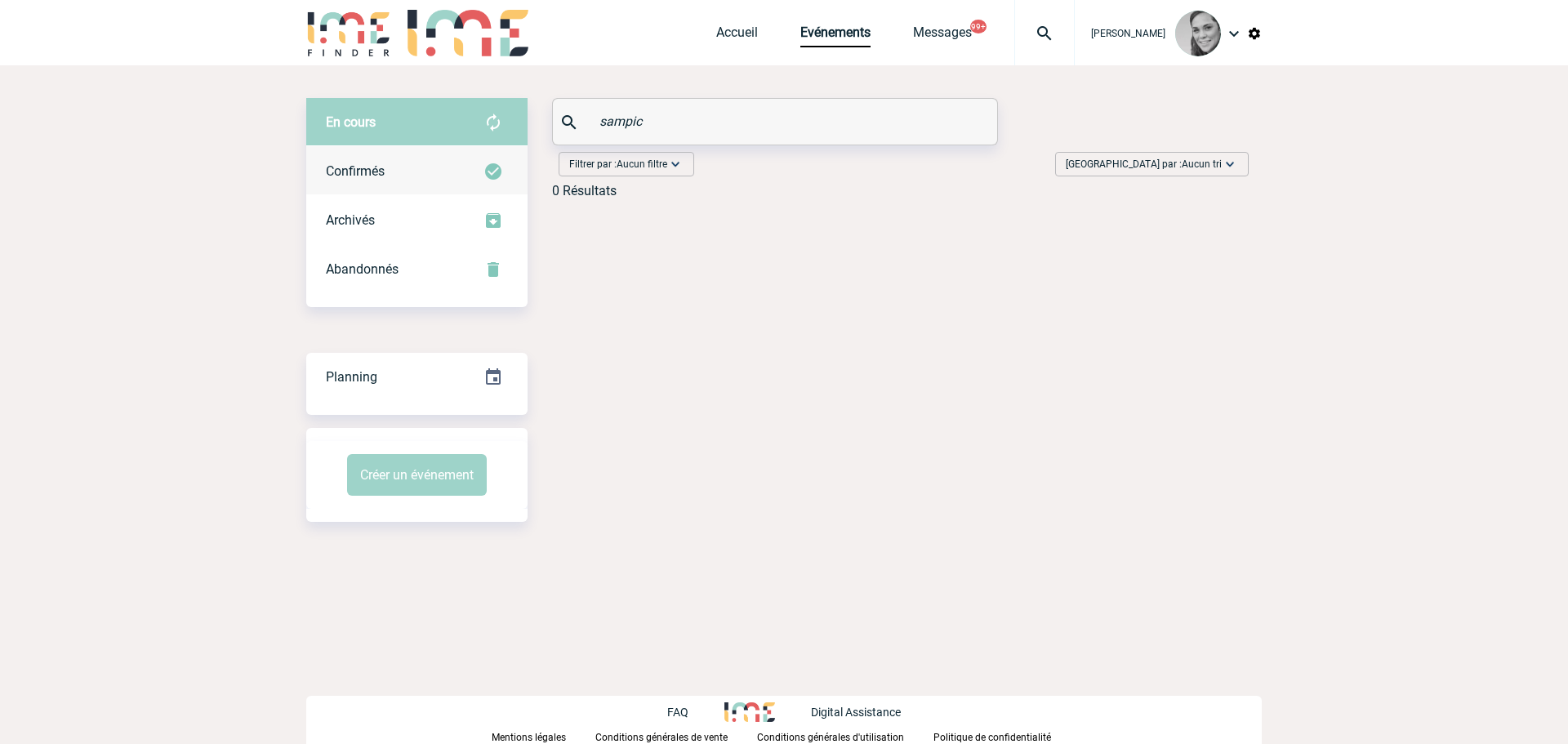
click at [353, 160] on div "Confirmés" at bounding box center [417, 171] width 221 height 49
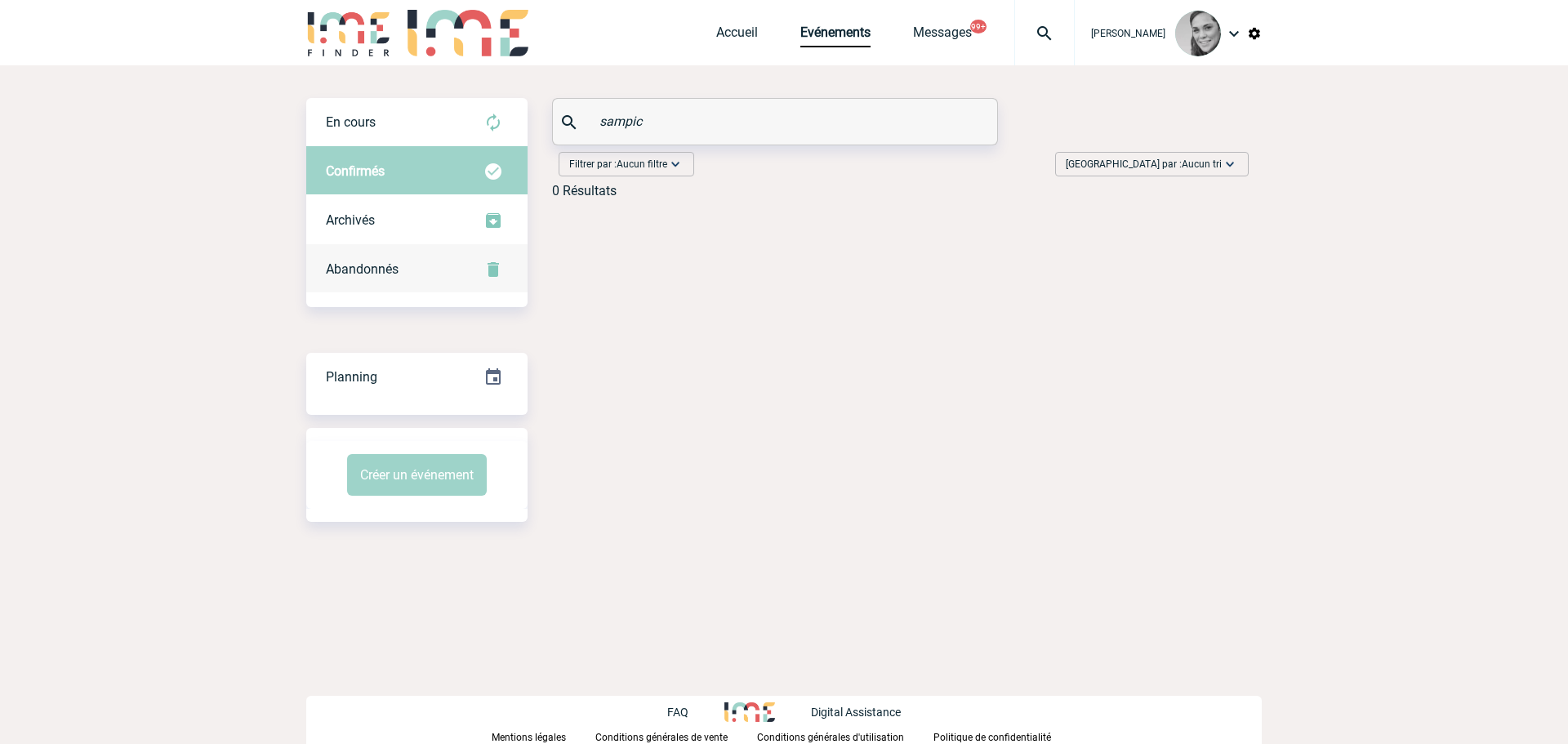
click at [387, 262] on span "Abandonnés" at bounding box center [362, 269] width 73 height 16
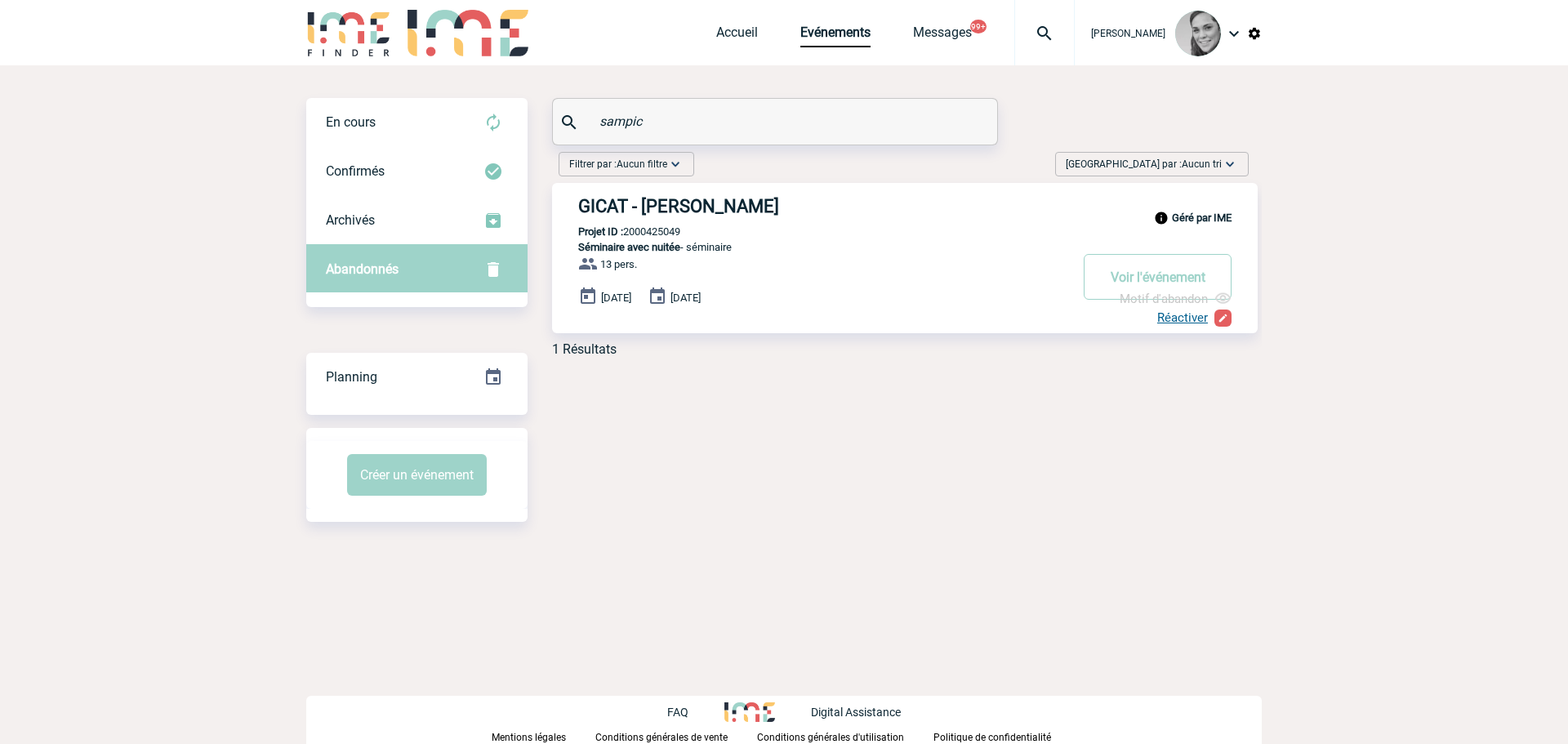
click at [648, 231] on p "Projet ID : 2000425049" at bounding box center [616, 231] width 128 height 12
drag, startPoint x: 648, startPoint y: 231, endPoint x: 657, endPoint y: 227, distance: 9.8
click at [649, 231] on p "Projet ID : 2000425049" at bounding box center [616, 231] width 128 height 12
copy p "2000425049"
click at [669, 106] on div "sampic" at bounding box center [774, 122] width 444 height 46
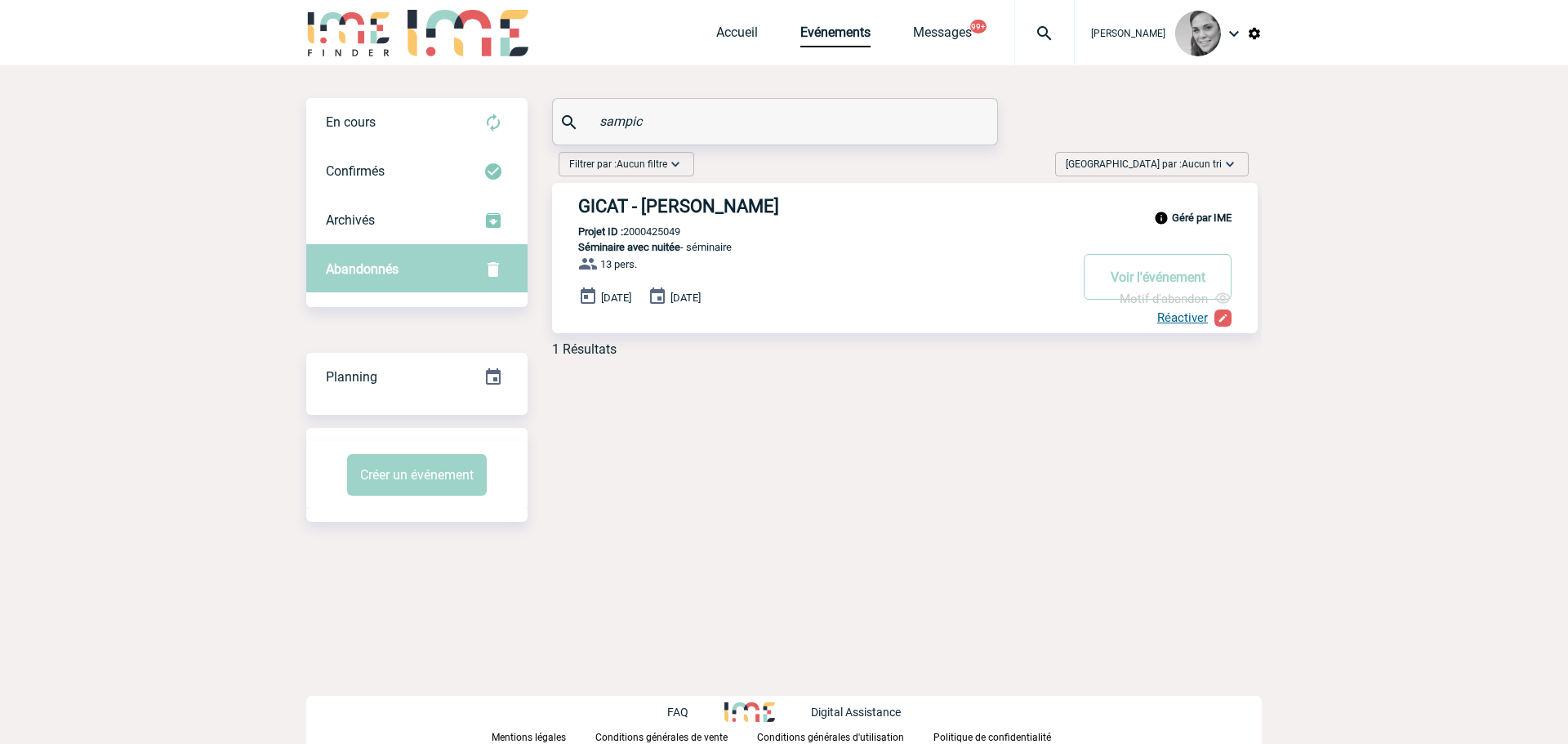
drag, startPoint x: 654, startPoint y: 117, endPoint x: 556, endPoint y: 118, distance: 98.0
click at [557, 118] on div "sampic" at bounding box center [774, 122] width 444 height 46
click at [414, 136] on div "En cours" at bounding box center [417, 122] width 221 height 49
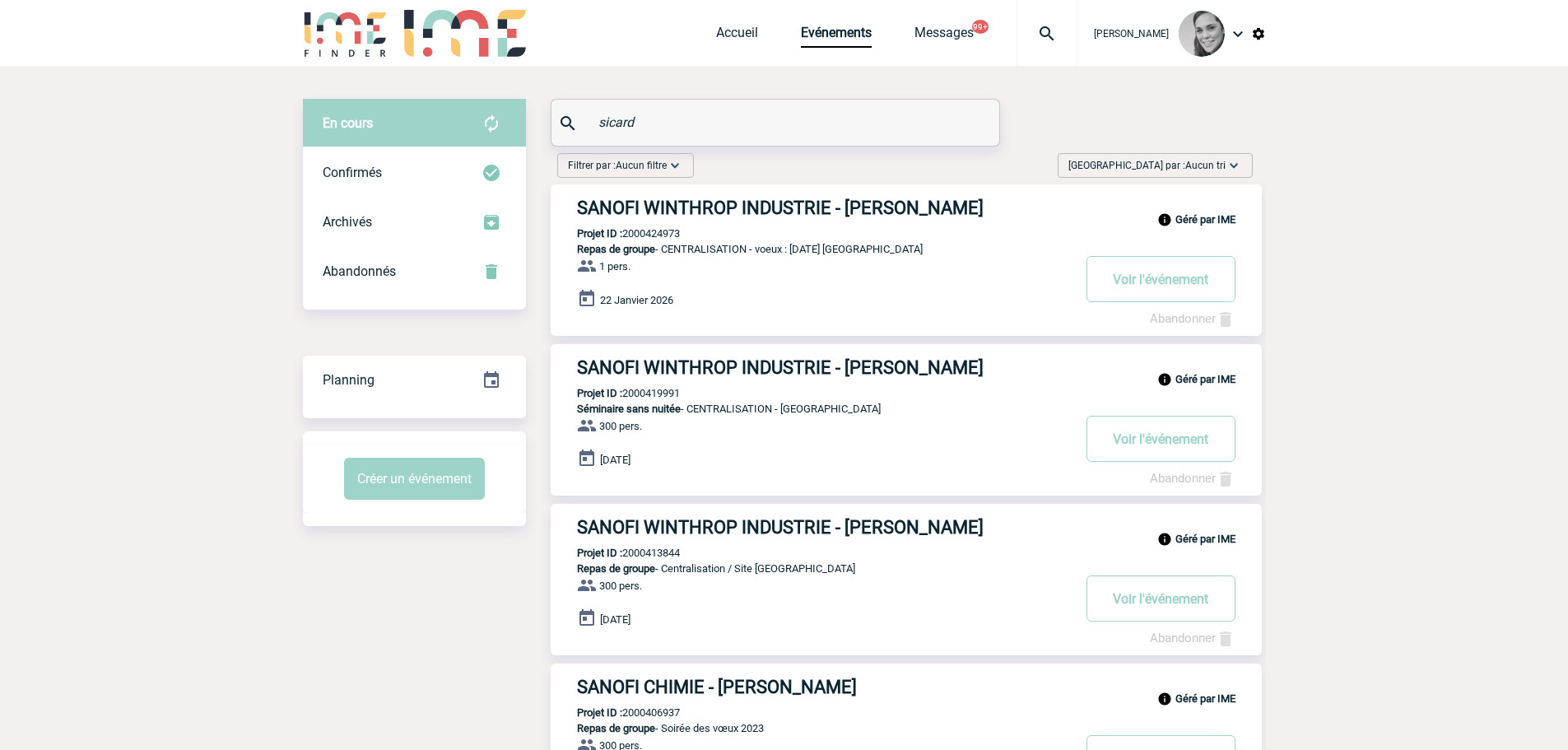
click at [643, 232] on p "Projet ID : 2000424973" at bounding box center [615, 233] width 129 height 12
drag, startPoint x: 680, startPoint y: 118, endPoint x: 538, endPoint y: 125, distance: 142.2
click at [538, 125] on div "En cours En cours Confirmés Archivés Abandonnés En cours Confirmés Archivés Aba…" at bounding box center [784, 475] width 963 height 754
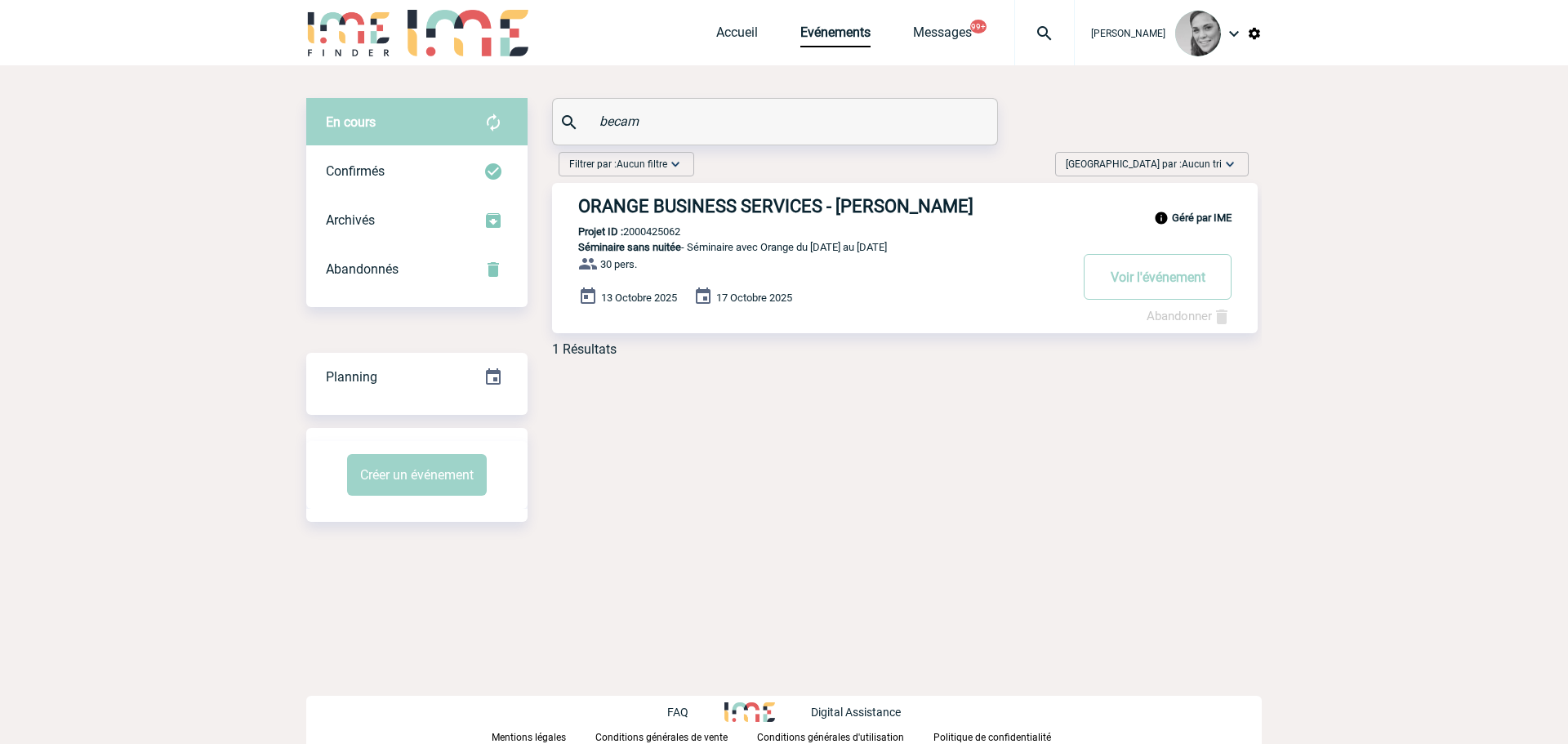
click at [658, 232] on p "Projet ID : 2000425062" at bounding box center [616, 231] width 128 height 12
drag, startPoint x: 686, startPoint y: 117, endPoint x: 487, endPoint y: 102, distance: 199.6
click at [483, 117] on div "En cours En cours Confirmés Archivés Abandonnés En cours Confirmés Archivés Aba…" at bounding box center [784, 234] width 955 height 272
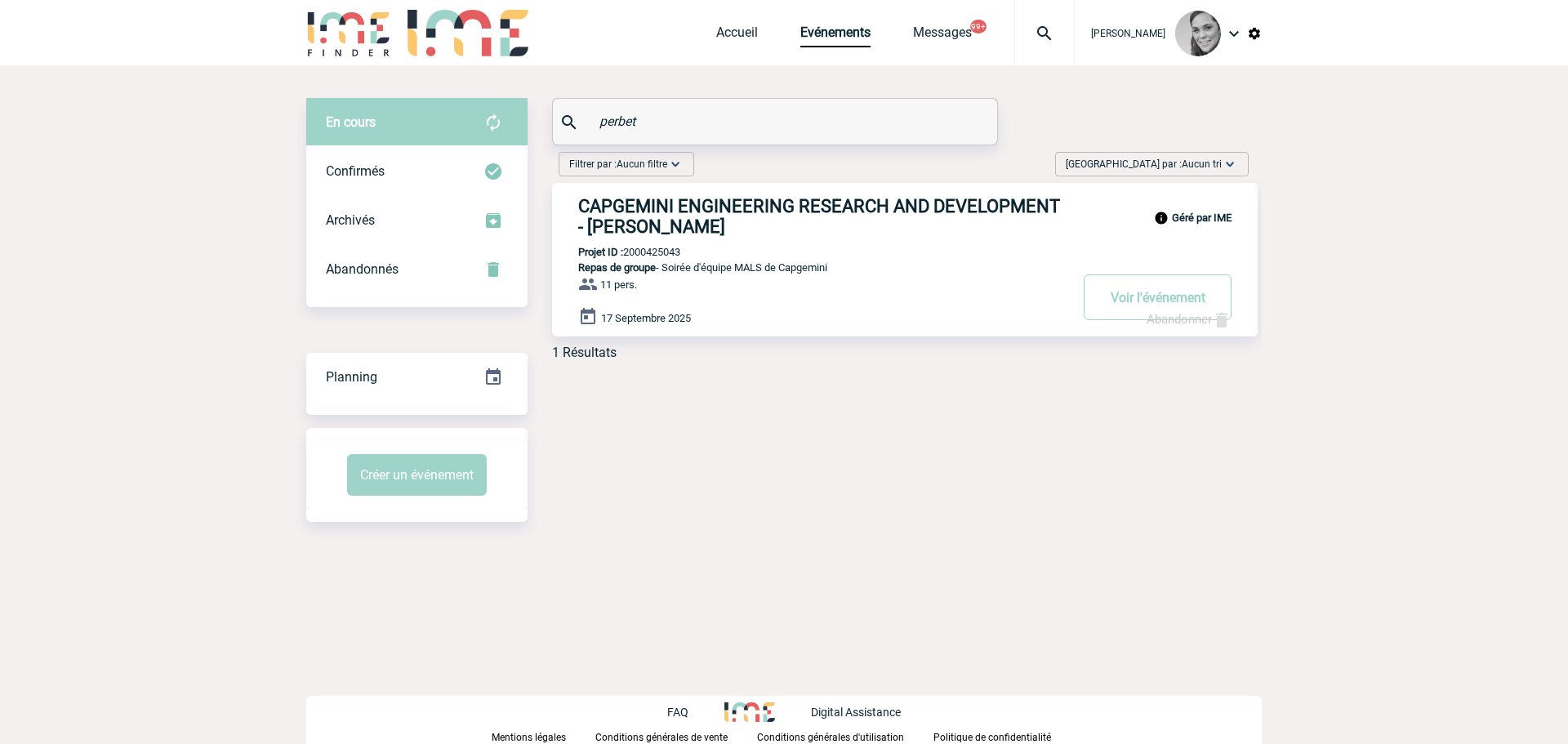
click at [649, 249] on p "Projet ID : 2000425043" at bounding box center [616, 251] width 128 height 12
drag, startPoint x: 635, startPoint y: 123, endPoint x: 585, endPoint y: 124, distance: 50.0
click at [608, 124] on input "perbet" at bounding box center [777, 122] width 364 height 24
type input "p"
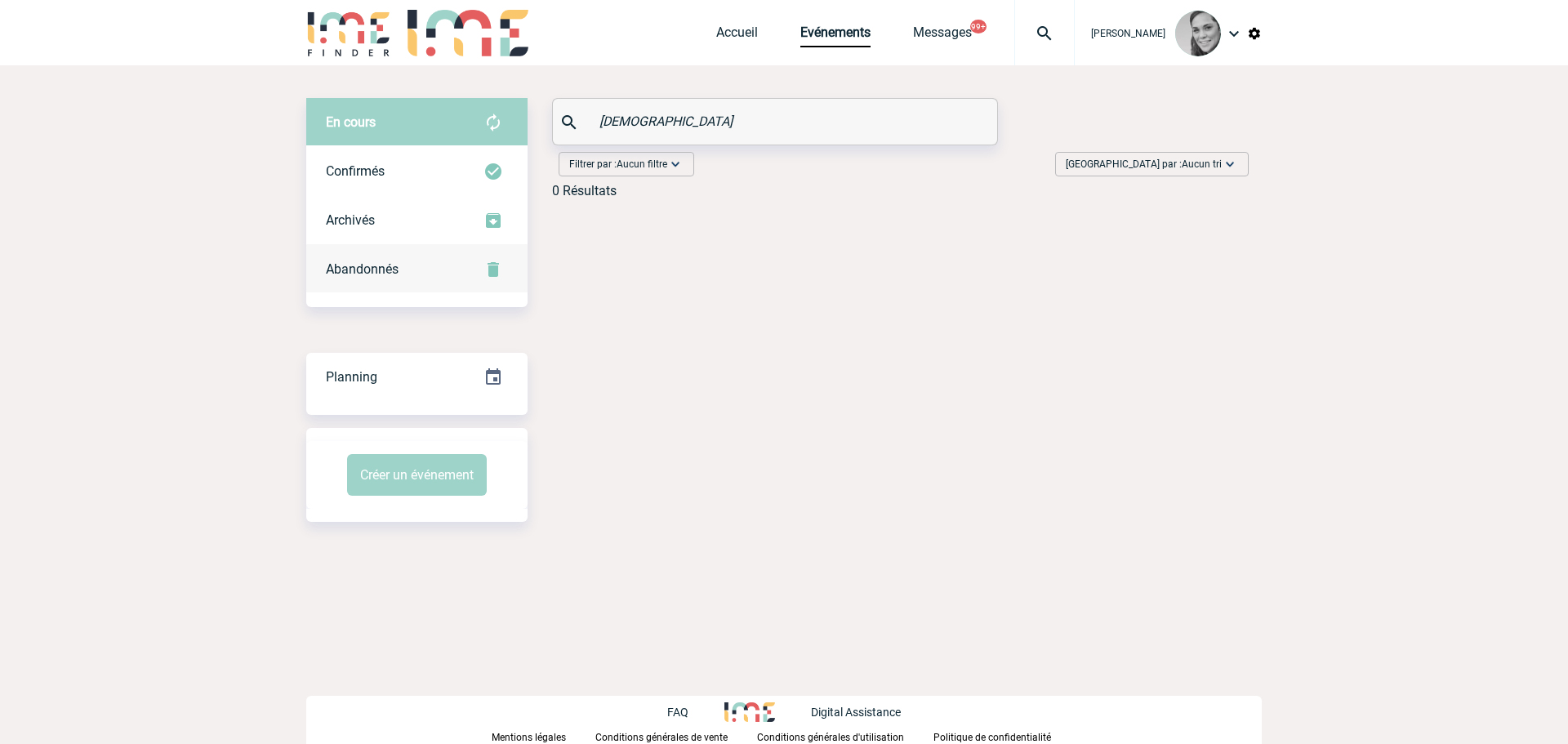
click at [377, 268] on span "Abandonnés" at bounding box center [362, 269] width 73 height 16
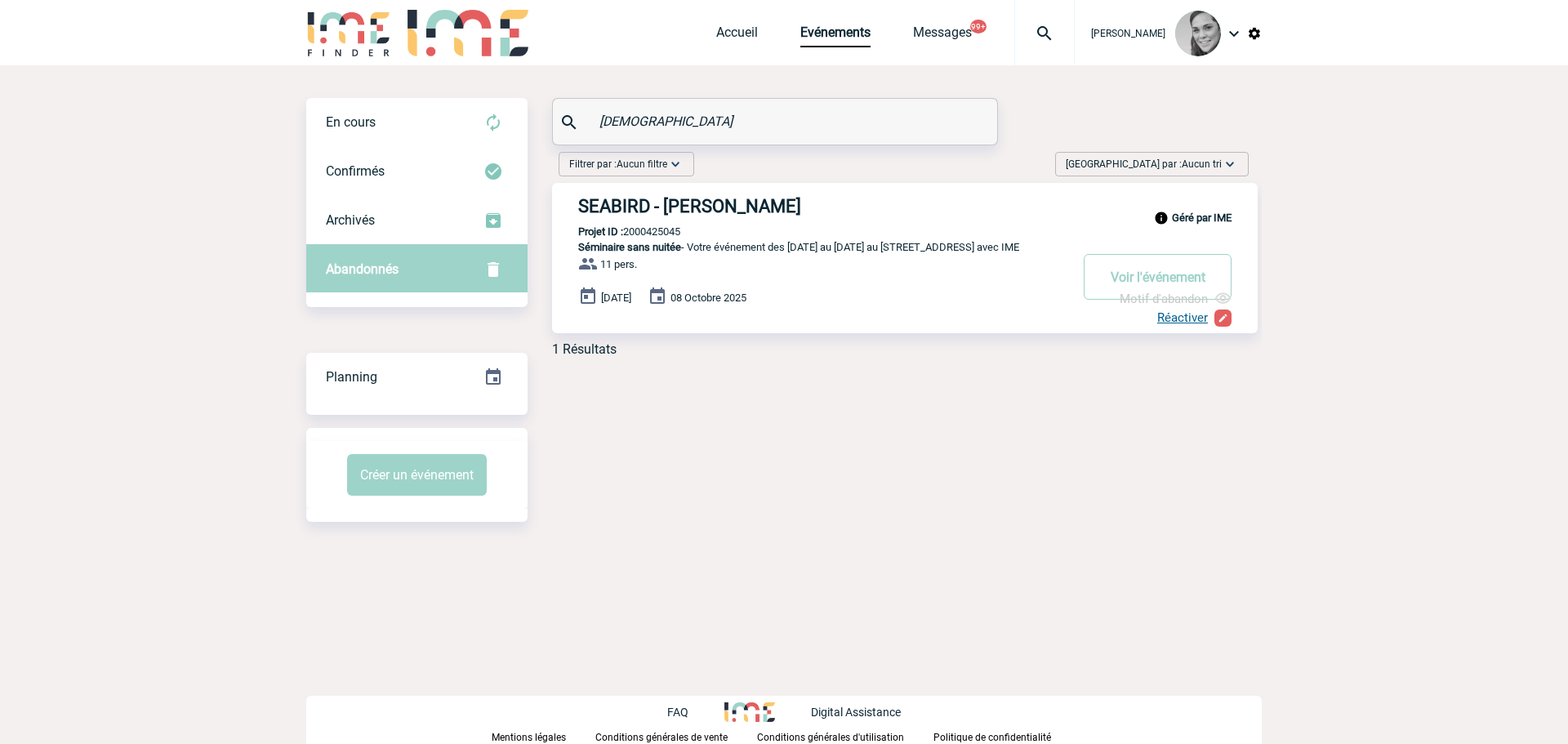
click at [653, 235] on p "Projet ID : 2000425045" at bounding box center [616, 231] width 128 height 12
drag, startPoint x: 672, startPoint y: 124, endPoint x: 518, endPoint y: 126, distance: 154.0
click at [518, 126] on div "En cours En cours Confirmés Archivés Abandonnés En cours Confirmés Archivés Aba…" at bounding box center [784, 234] width 955 height 272
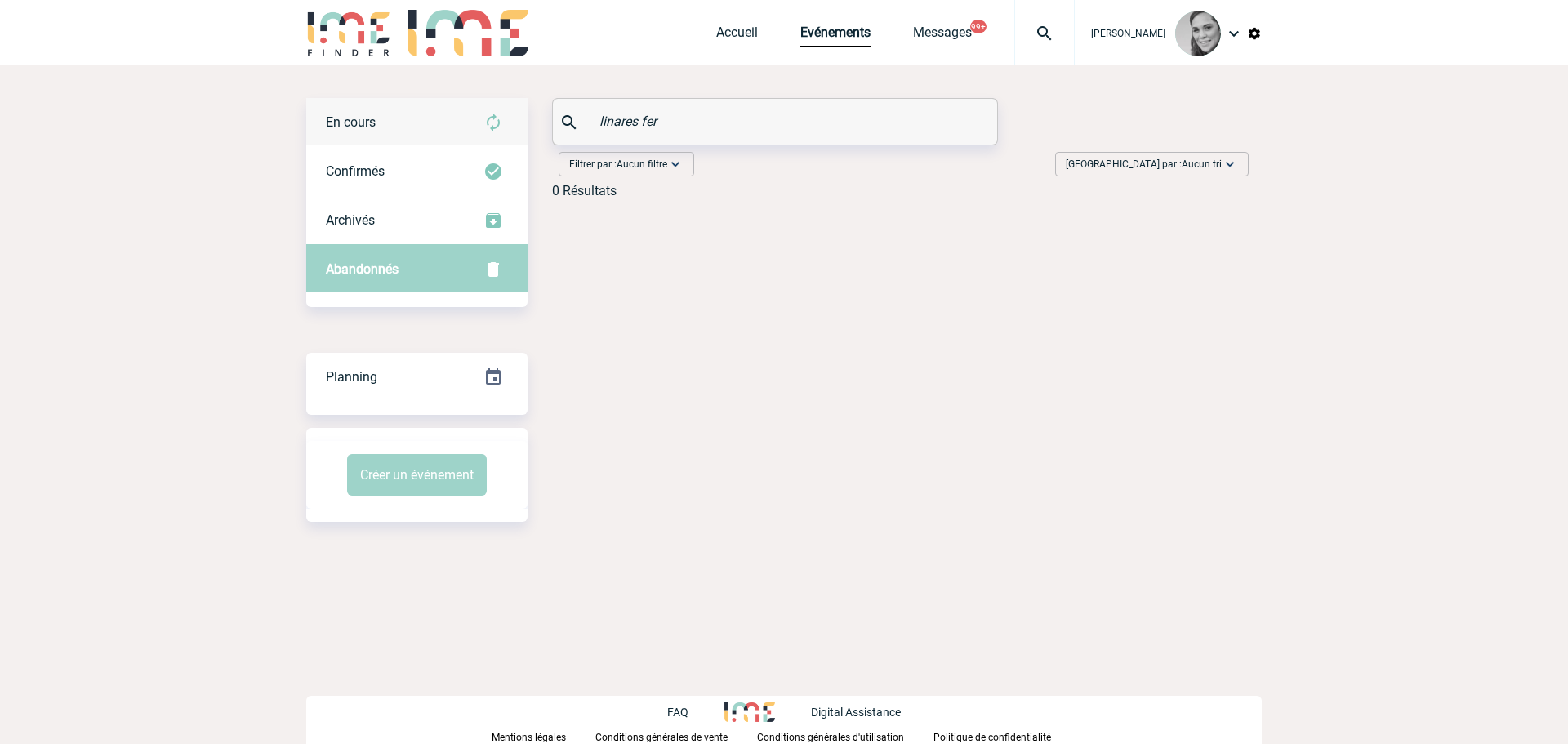
click at [393, 123] on div "En cours" at bounding box center [417, 122] width 221 height 49
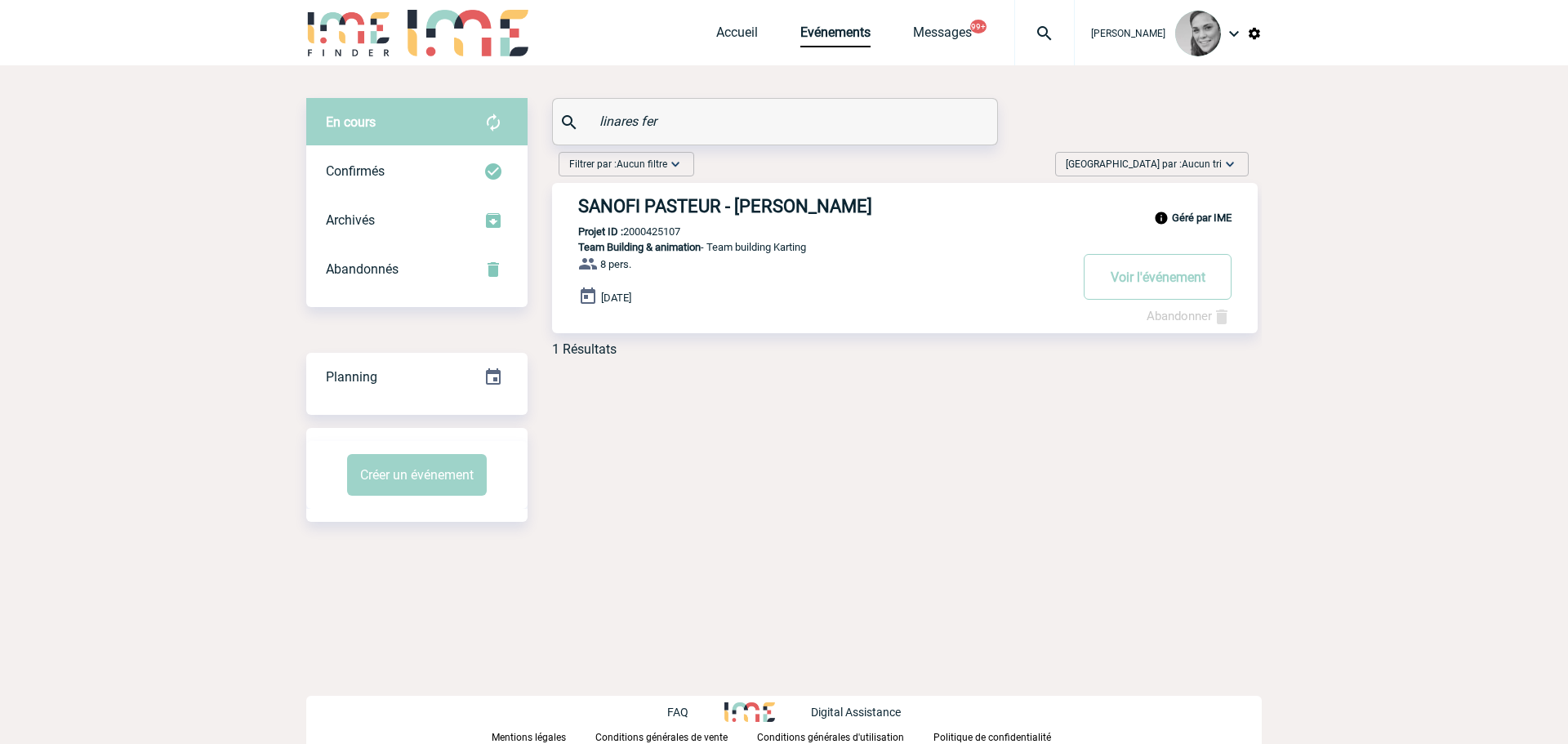
click at [664, 234] on p "Projet ID : 2000425107" at bounding box center [616, 231] width 128 height 12
click at [664, 233] on p "Projet ID : 2000425107" at bounding box center [616, 231] width 128 height 12
drag, startPoint x: 606, startPoint y: 125, endPoint x: 471, endPoint y: 125, distance: 135.0
click at [471, 125] on div "En cours En cours Confirmés Archivés Abandonnés En cours Confirmés Archivés Aba…" at bounding box center [784, 234] width 955 height 272
click at [656, 234] on p "Projet ID : 2000425699" at bounding box center [616, 231] width 128 height 12
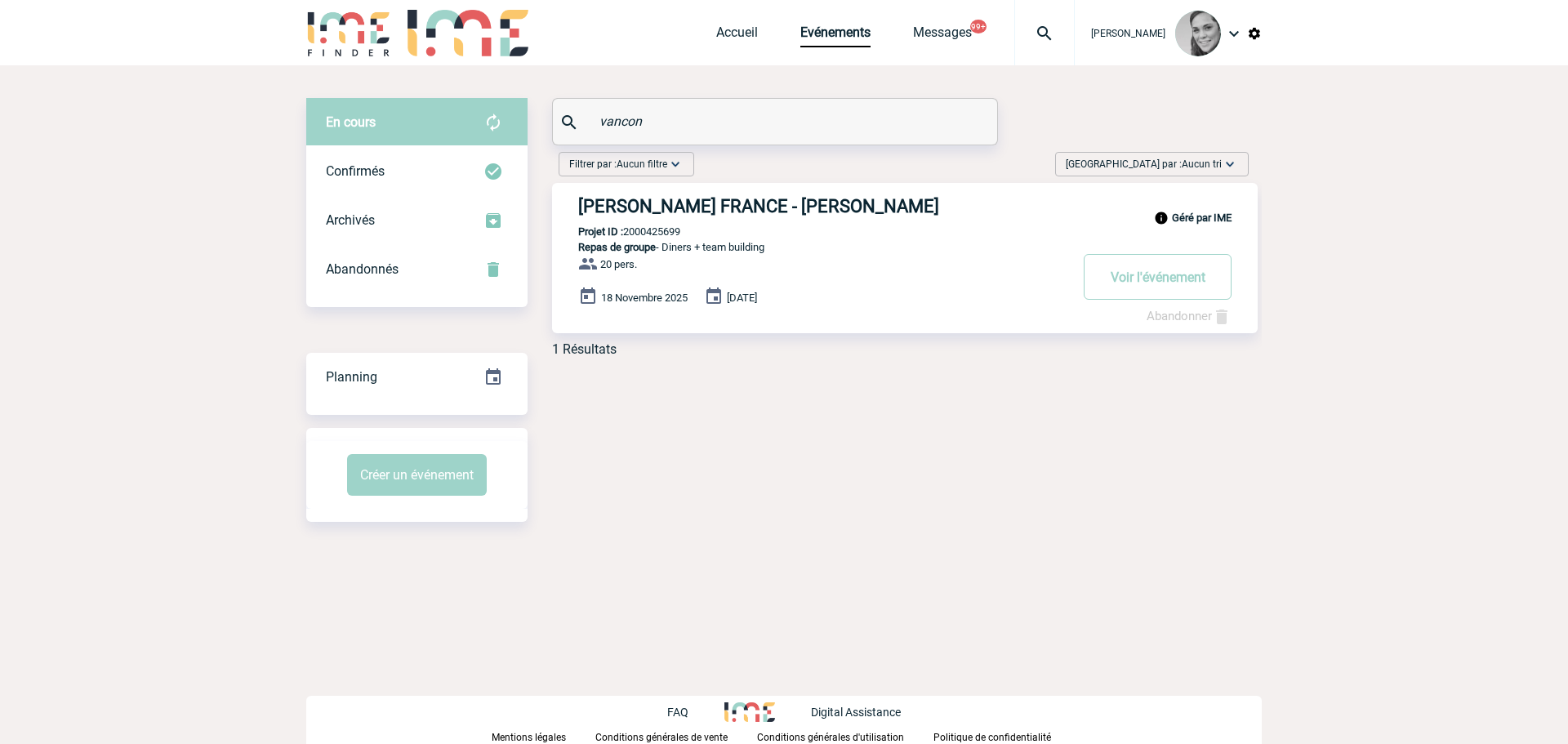
click at [656, 234] on p "Projet ID : 2000425699" at bounding box center [616, 231] width 128 height 12
drag, startPoint x: 604, startPoint y: 124, endPoint x: 506, endPoint y: 124, distance: 98.0
click at [507, 124] on div "En cours En cours Confirmés Archivés Abandonnés En cours Confirmés Archivés Aba…" at bounding box center [784, 234] width 955 height 272
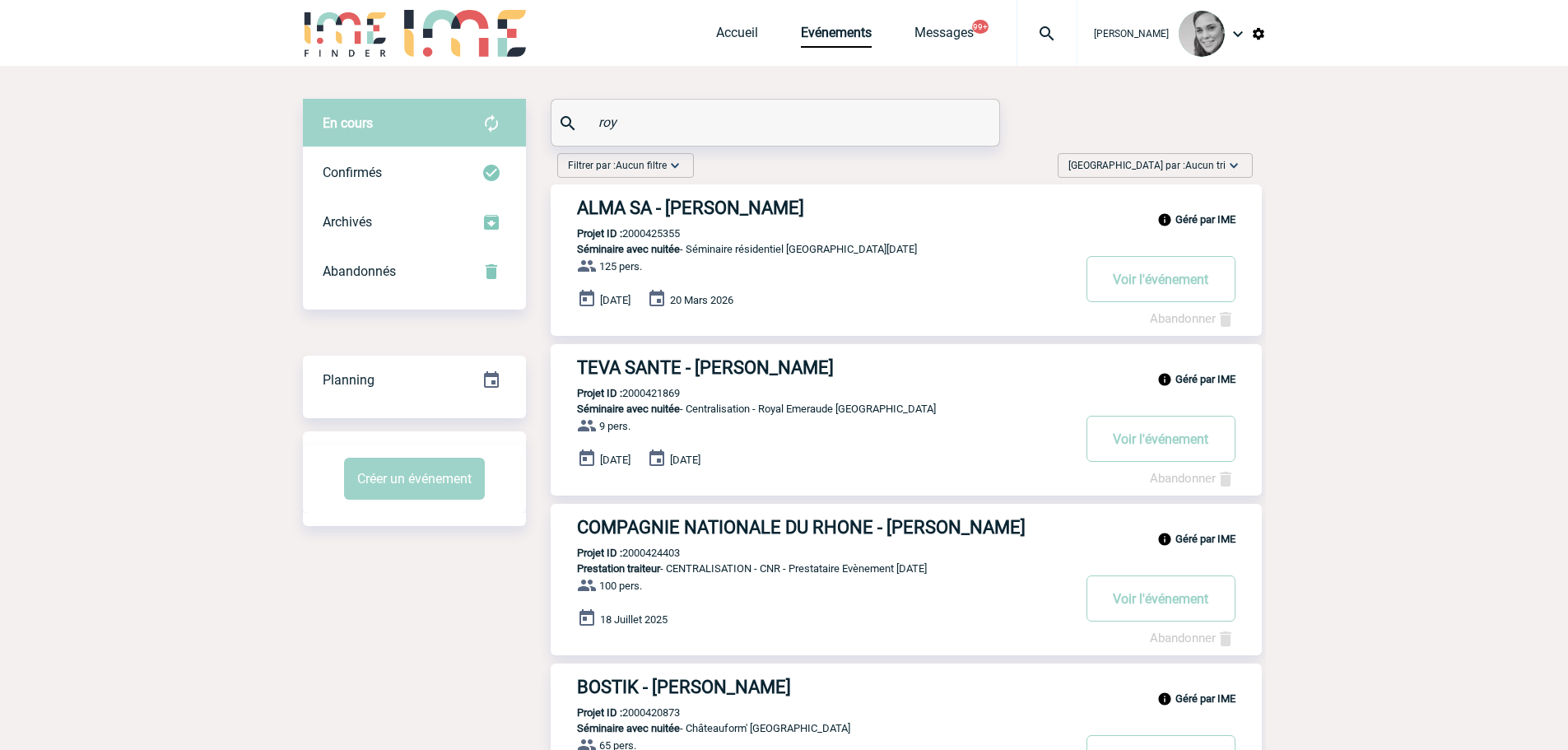
click at [648, 233] on p "Projet ID : 2000425355" at bounding box center [615, 233] width 129 height 12
drag, startPoint x: 652, startPoint y: 127, endPoint x: 507, endPoint y: 127, distance: 145.0
paste input "MOULOUDJ"
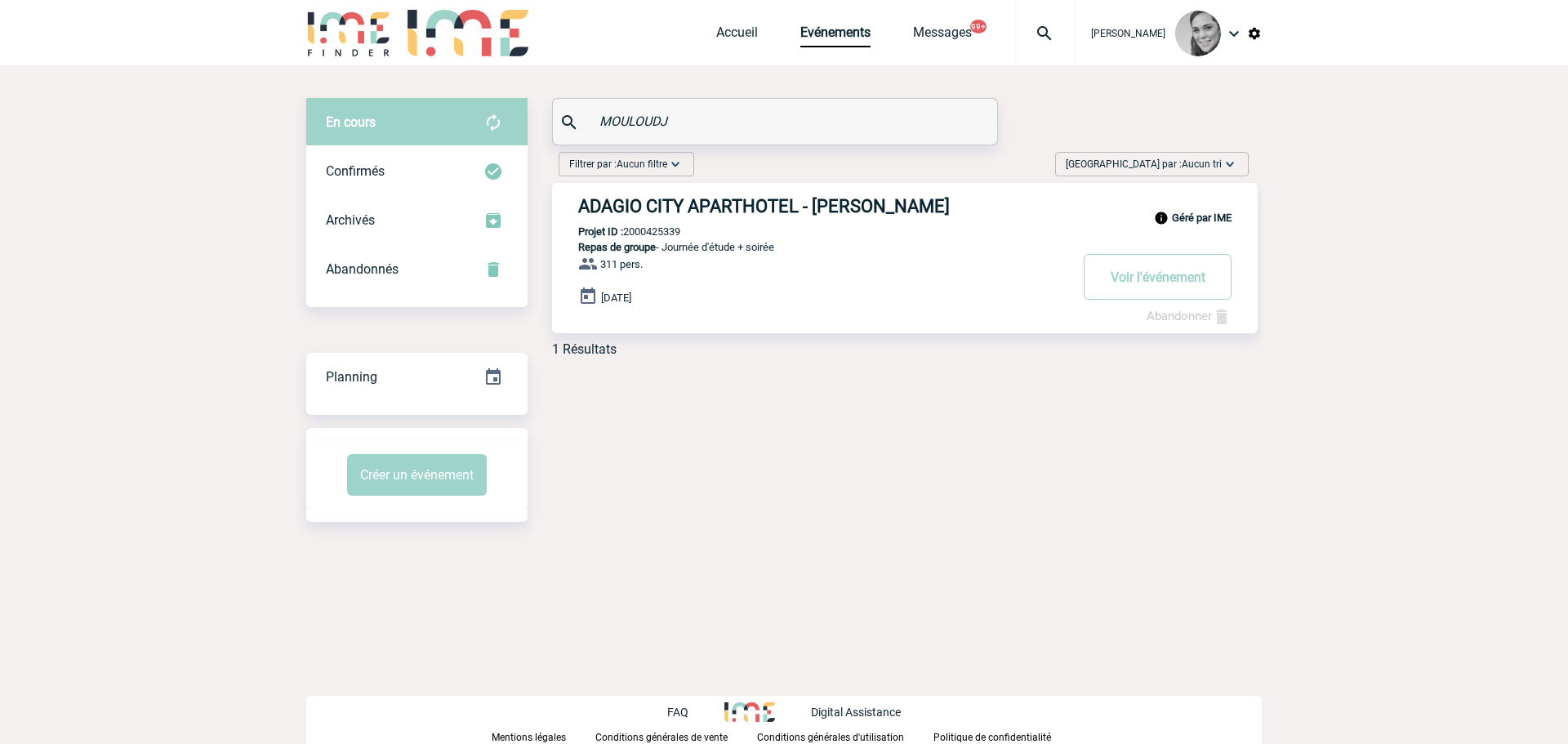
click at [650, 236] on p "Projet ID : 2000425339" at bounding box center [616, 231] width 128 height 12
drag, startPoint x: 691, startPoint y: 114, endPoint x: 463, endPoint y: 117, distance: 228.0
click at [464, 118] on div "En cours En cours Confirmés Archivés Abandonnés En cours Confirmés Archivés Aba…" at bounding box center [784, 234] width 955 height 272
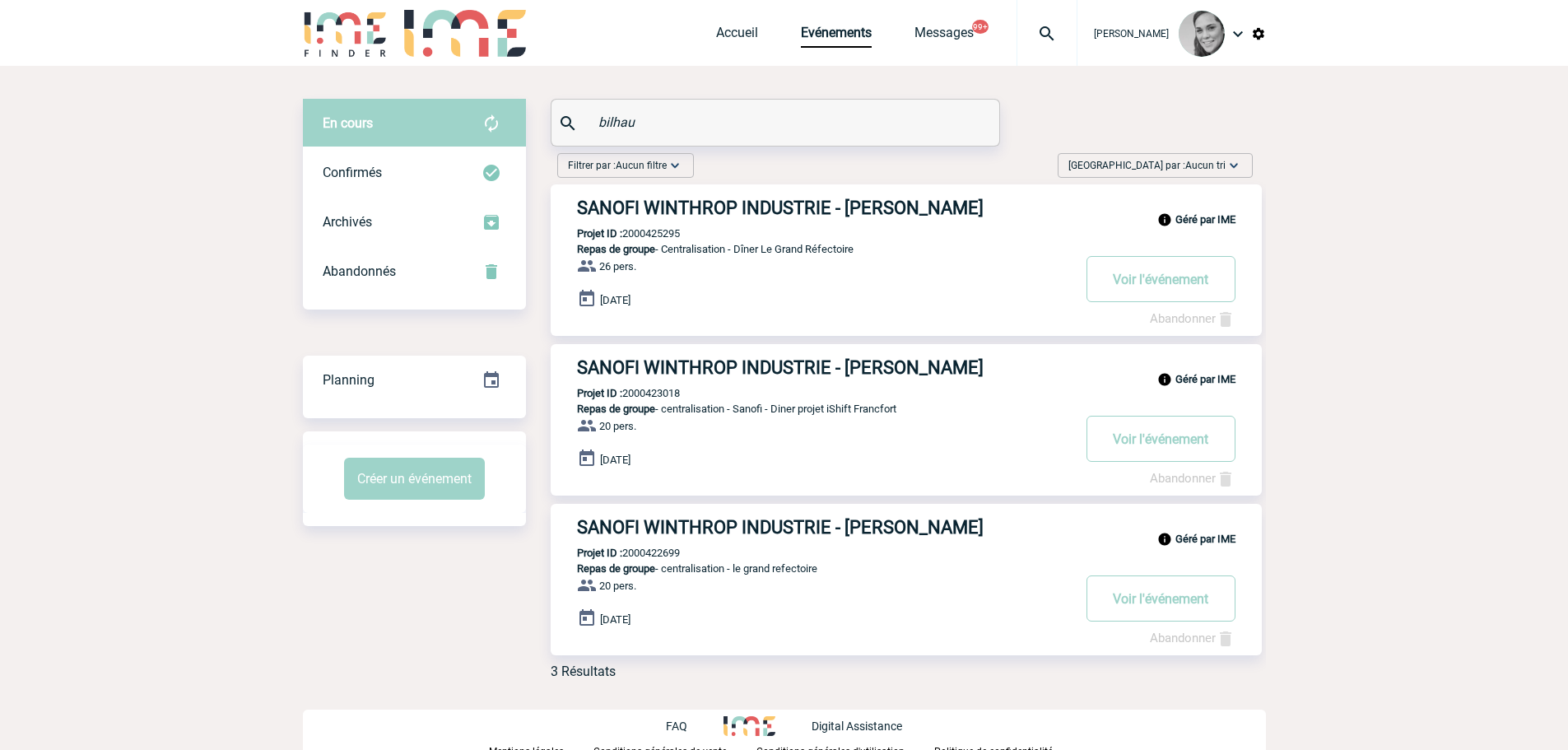
click at [647, 234] on p "Projet ID : 2000425295" at bounding box center [615, 233] width 129 height 12
click at [668, 238] on p "Projet ID : 2000425295" at bounding box center [615, 233] width 129 height 12
drag, startPoint x: 652, startPoint y: 123, endPoint x: 551, endPoint y: 123, distance: 101.0
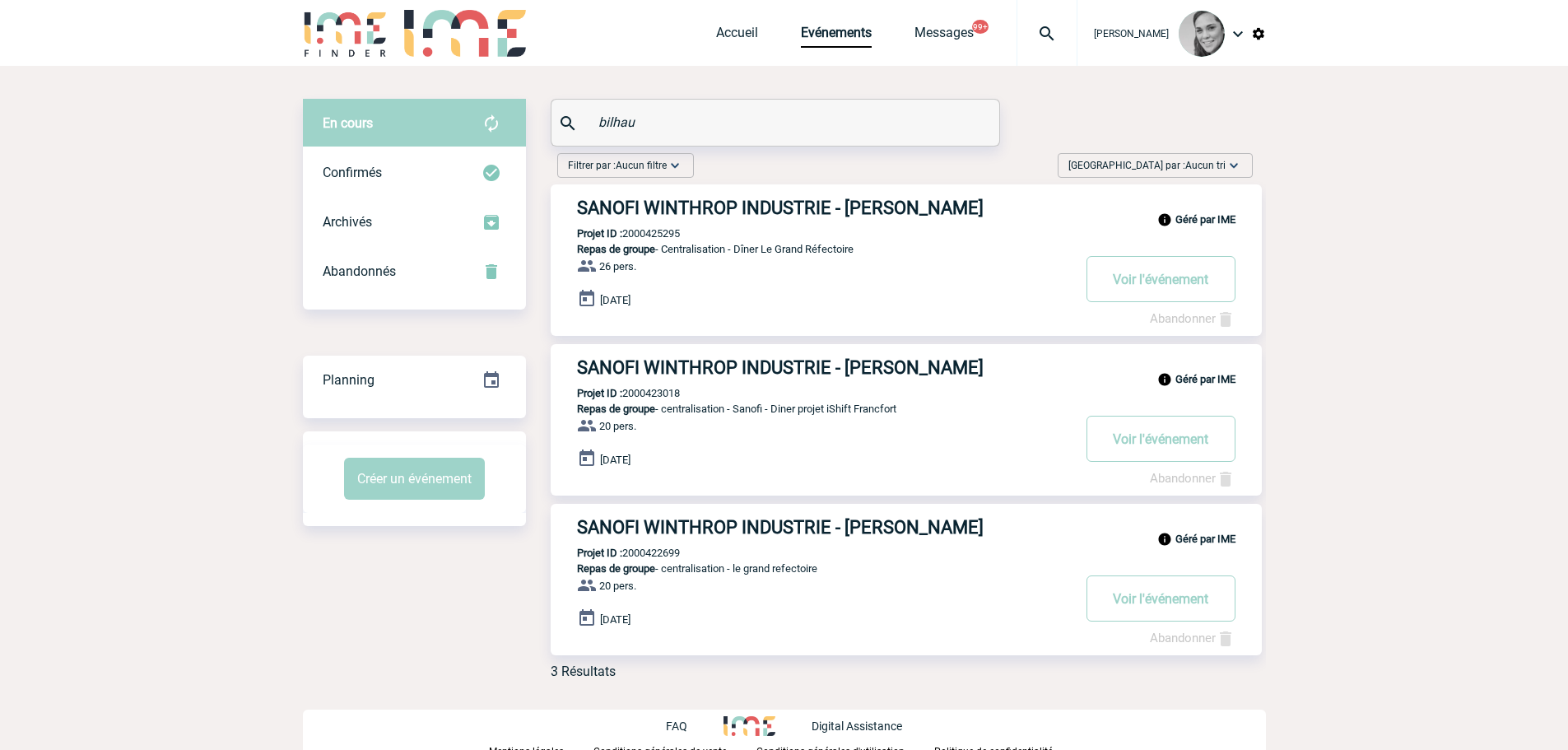
click at [551, 123] on div "bilhau" at bounding box center [775, 123] width 447 height 47
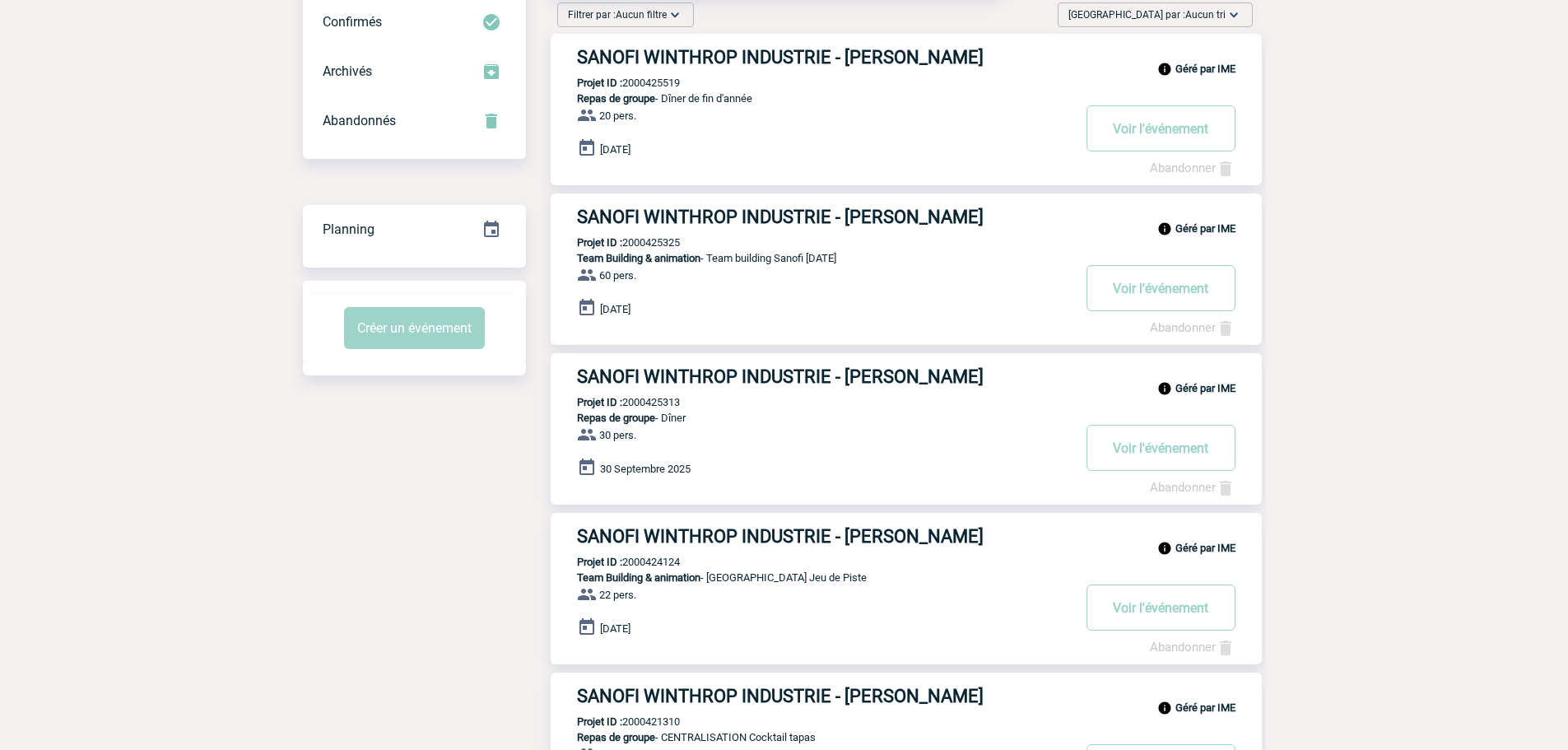
scroll to position [165, 0]
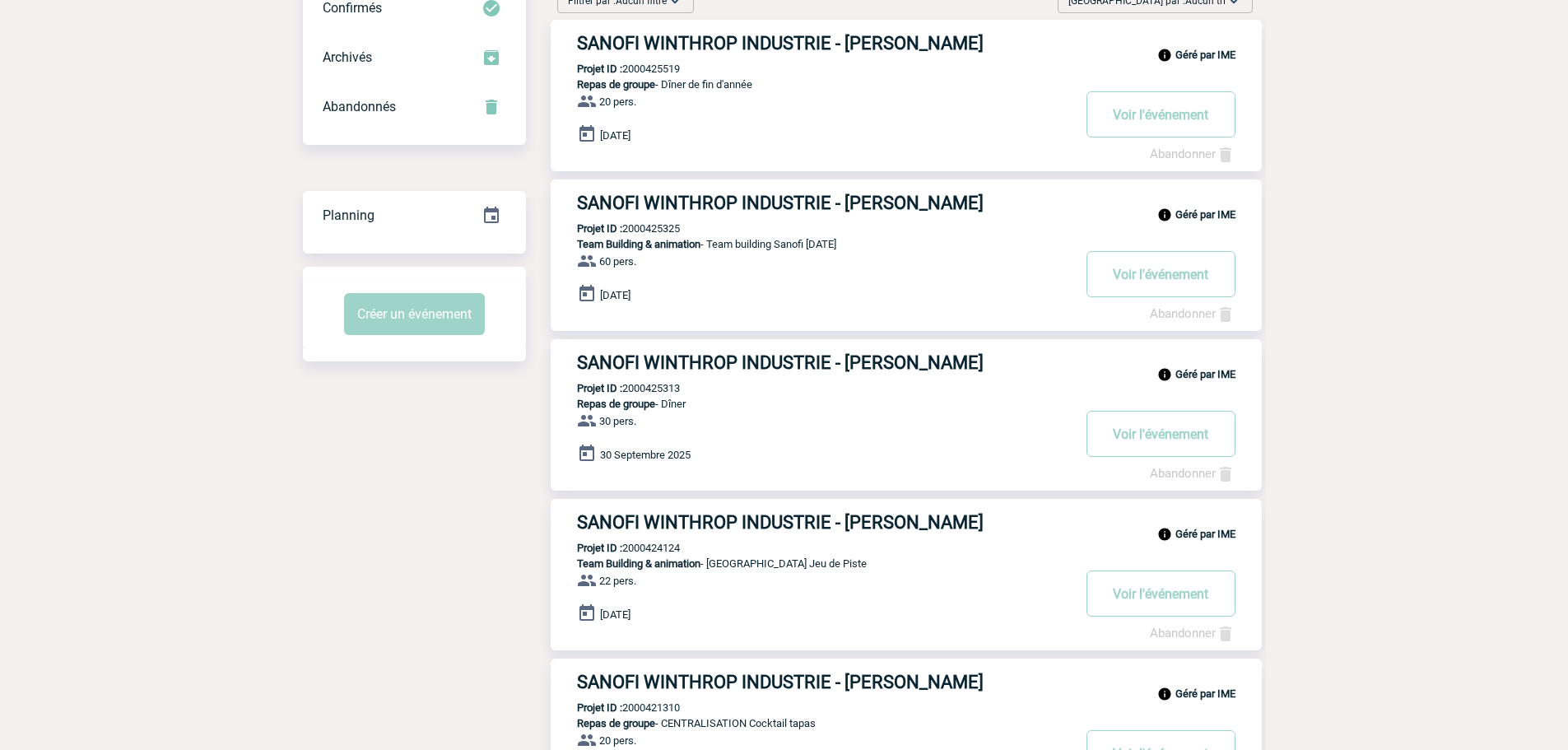
click at [648, 395] on p "Projet ID : 2000425313" at bounding box center [615, 388] width 129 height 12
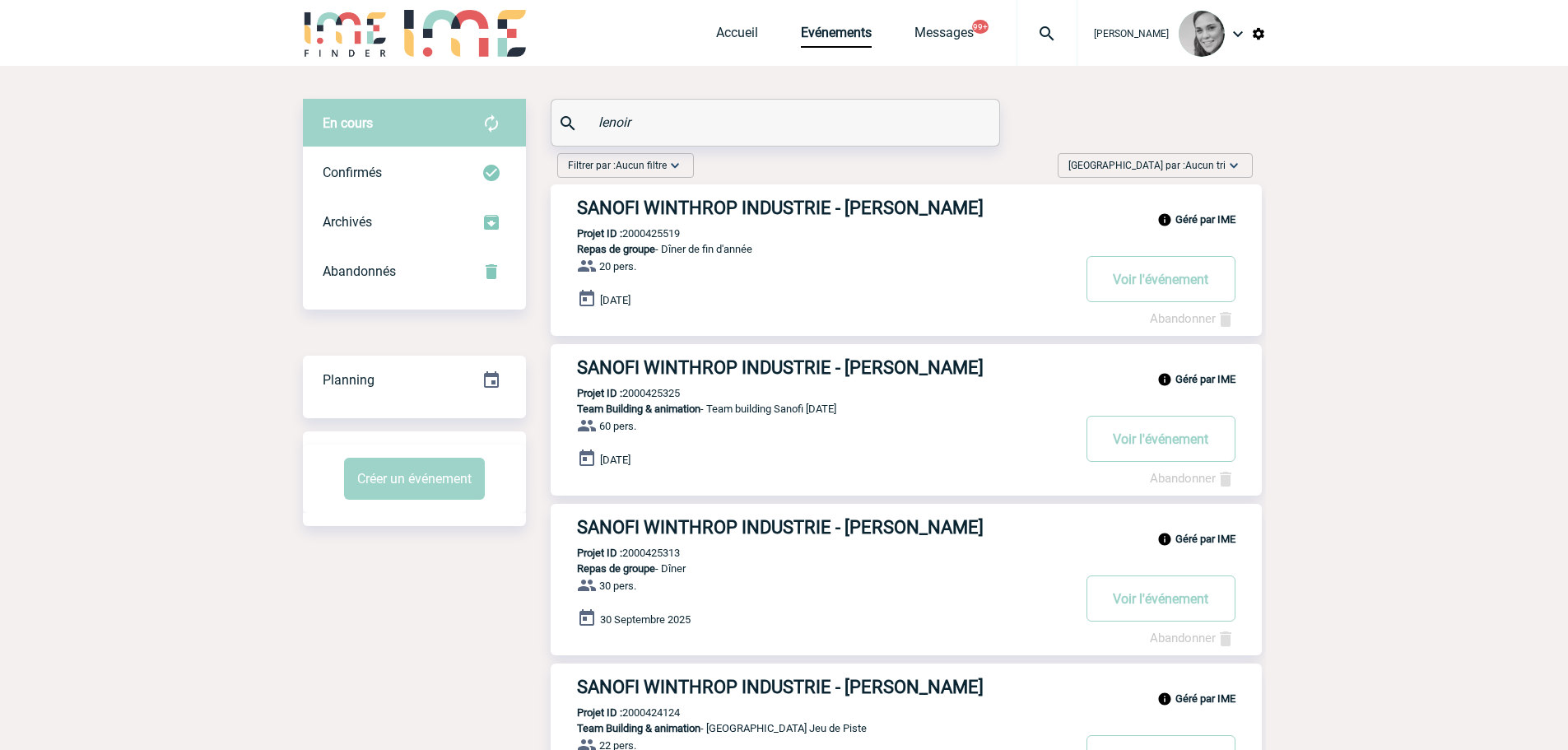
drag, startPoint x: 654, startPoint y: 121, endPoint x: 560, endPoint y: 121, distance: 94.0
click at [561, 122] on div "lenoir" at bounding box center [775, 123] width 447 height 47
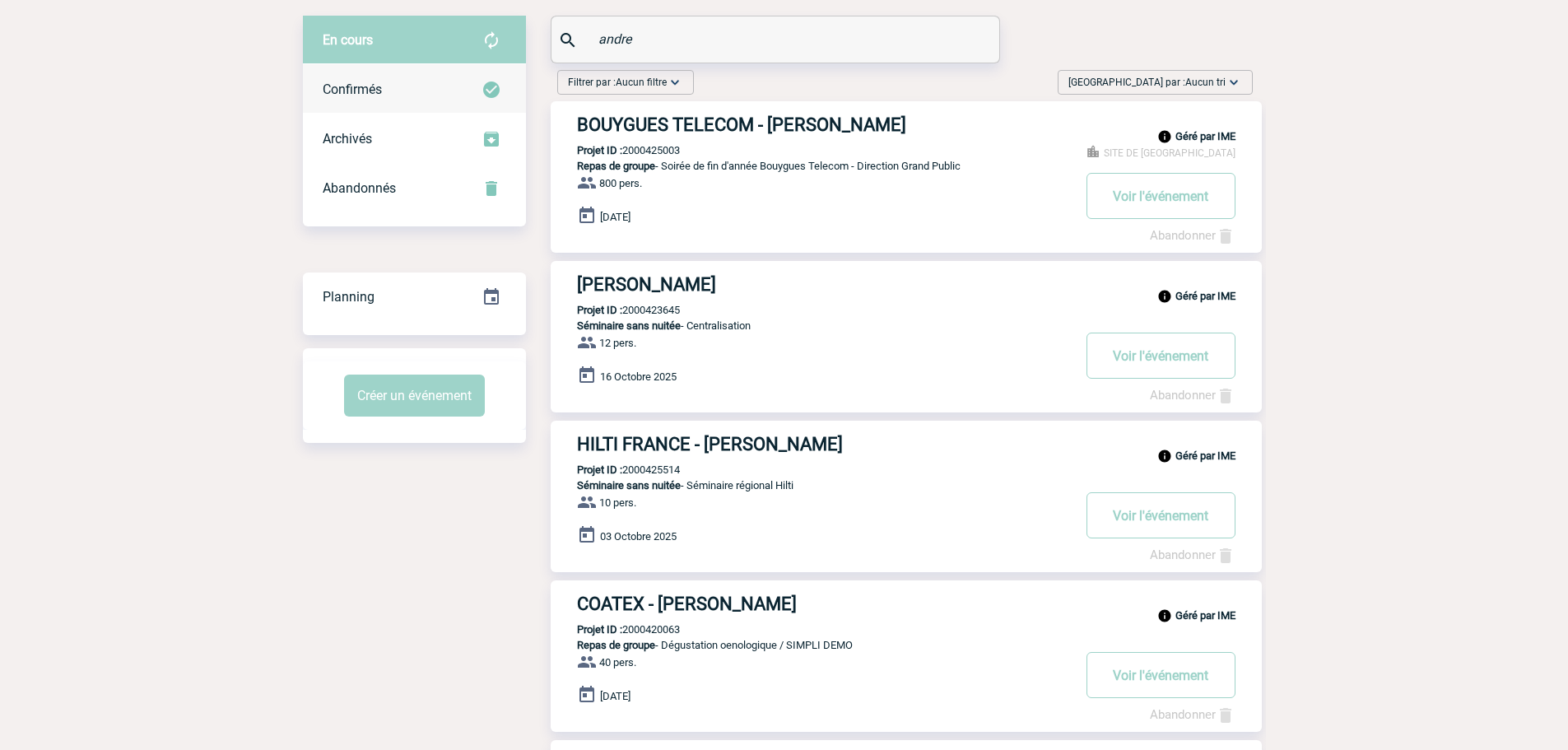
scroll to position [82, 0]
click at [382, 96] on span "Confirmés" at bounding box center [352, 89] width 60 height 16
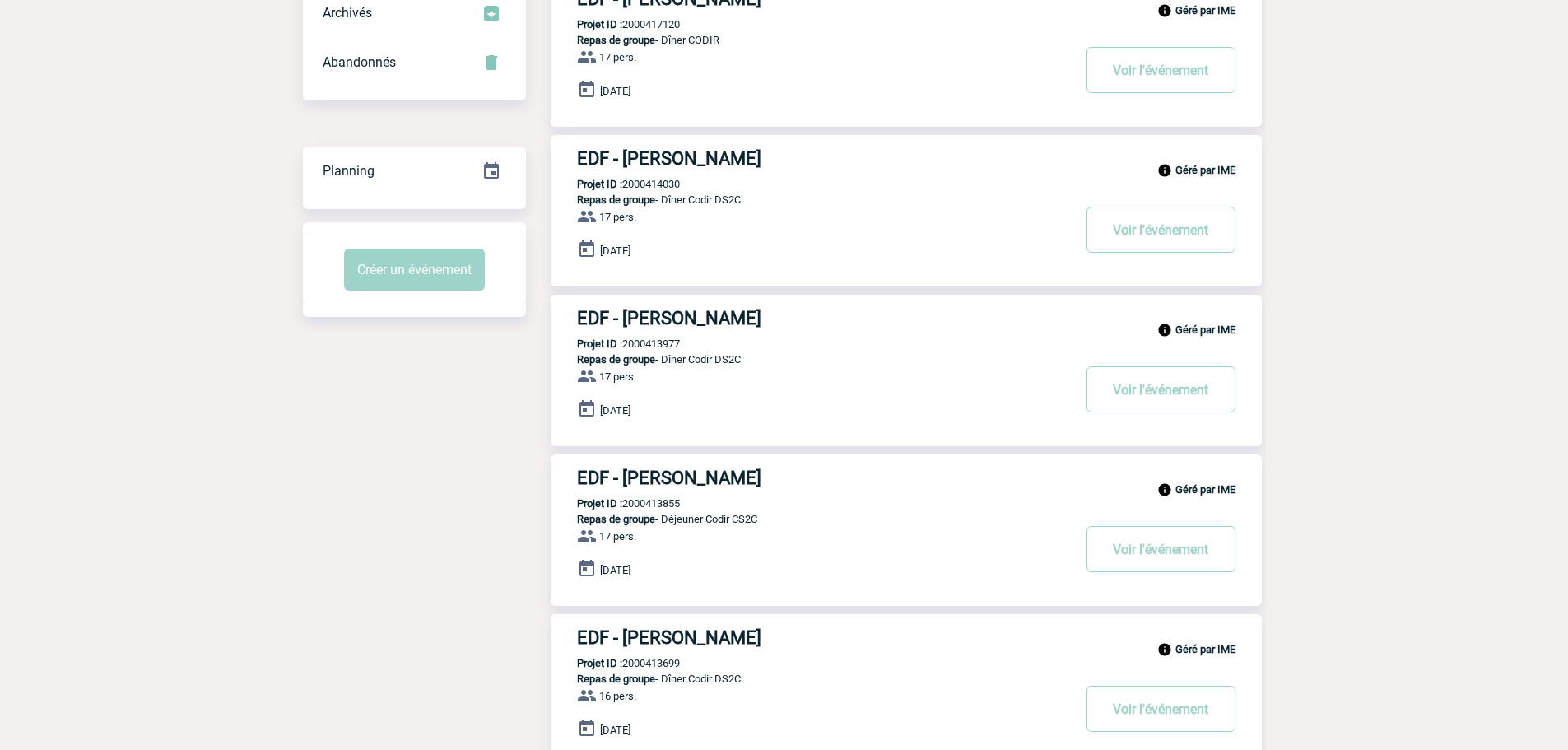
scroll to position [0, 0]
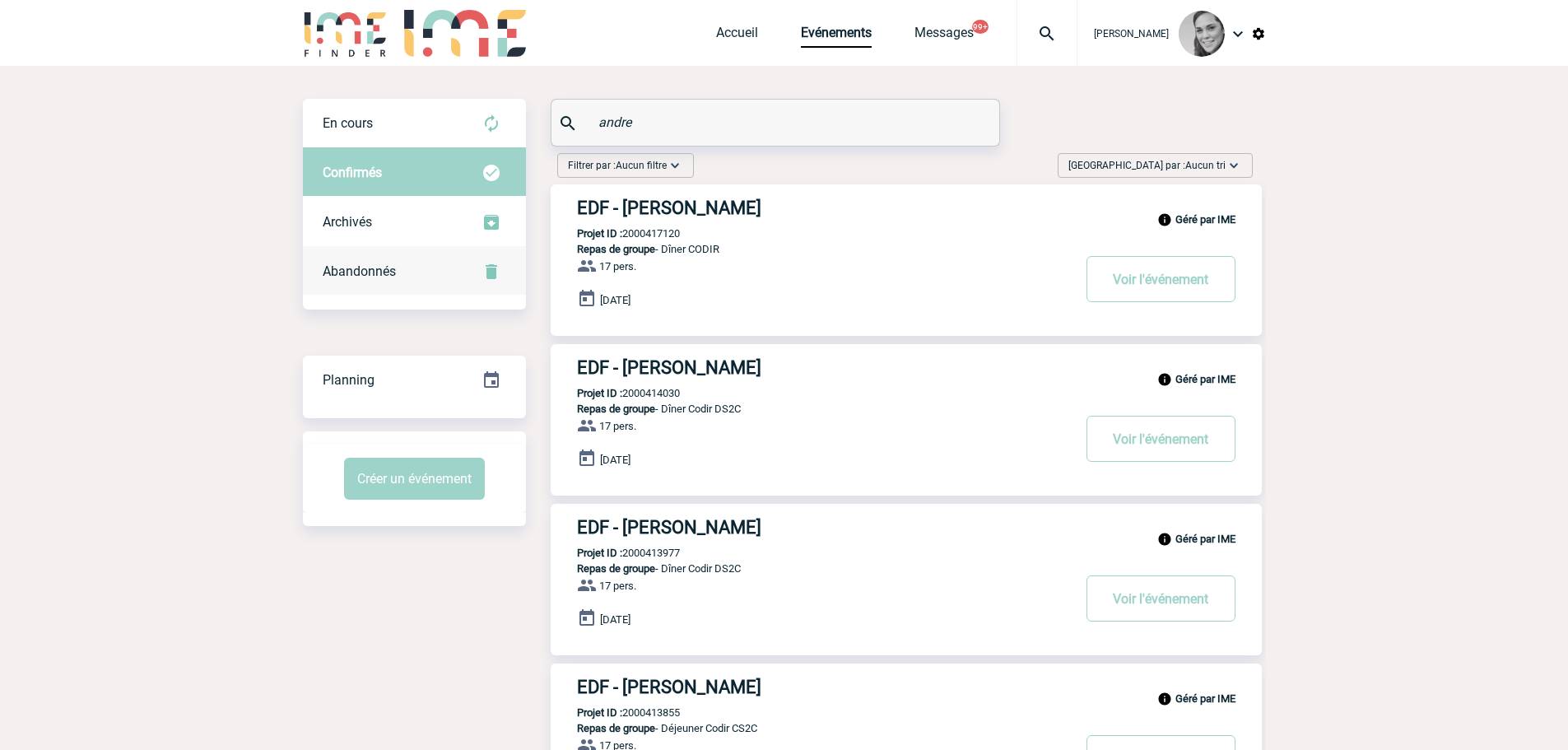
click at [391, 265] on span "Abandonnés" at bounding box center [359, 271] width 73 height 16
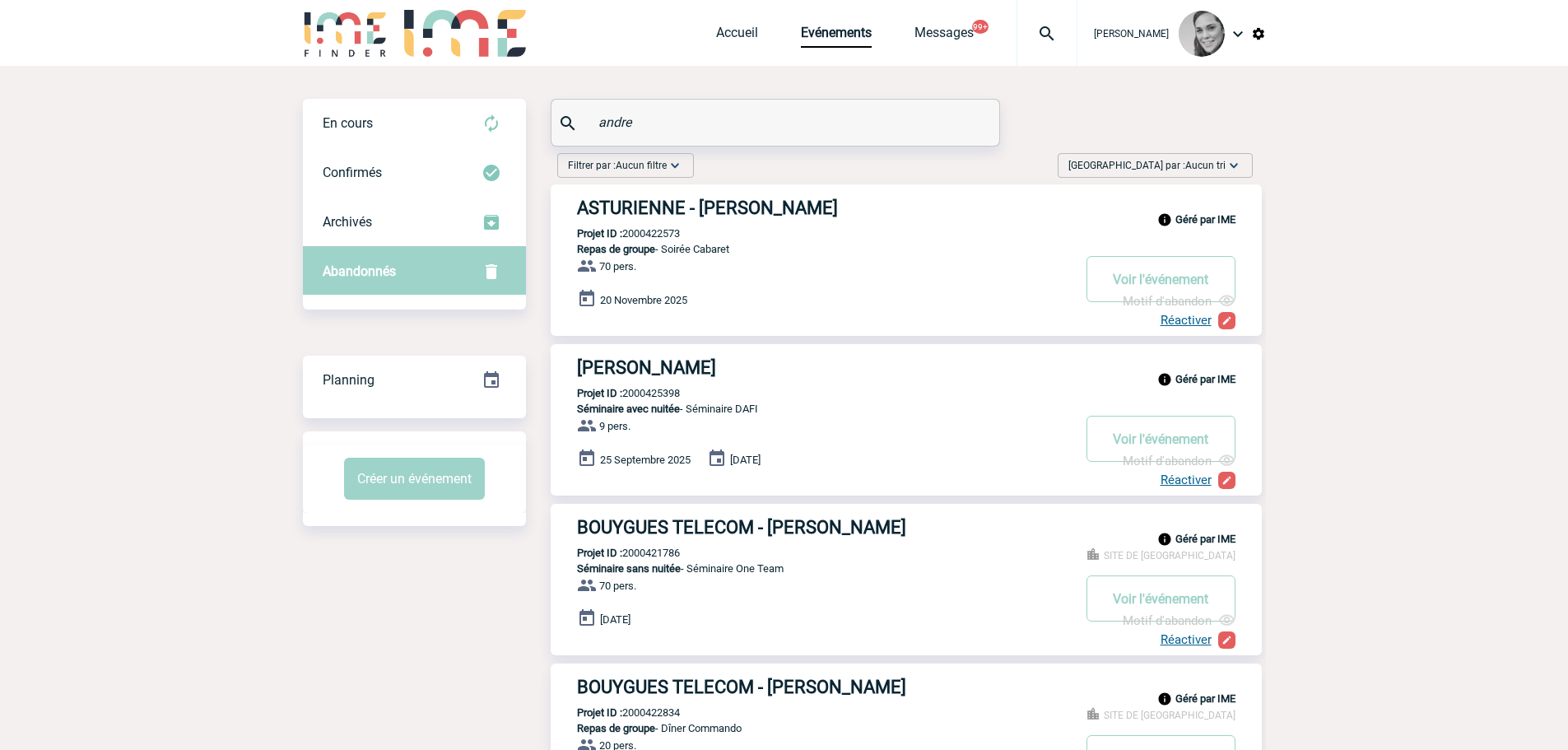
click at [649, 396] on p "Projet ID : 2000425398" at bounding box center [615, 393] width 129 height 12
drag, startPoint x: 570, startPoint y: 131, endPoint x: 525, endPoint y: 131, distance: 45.0
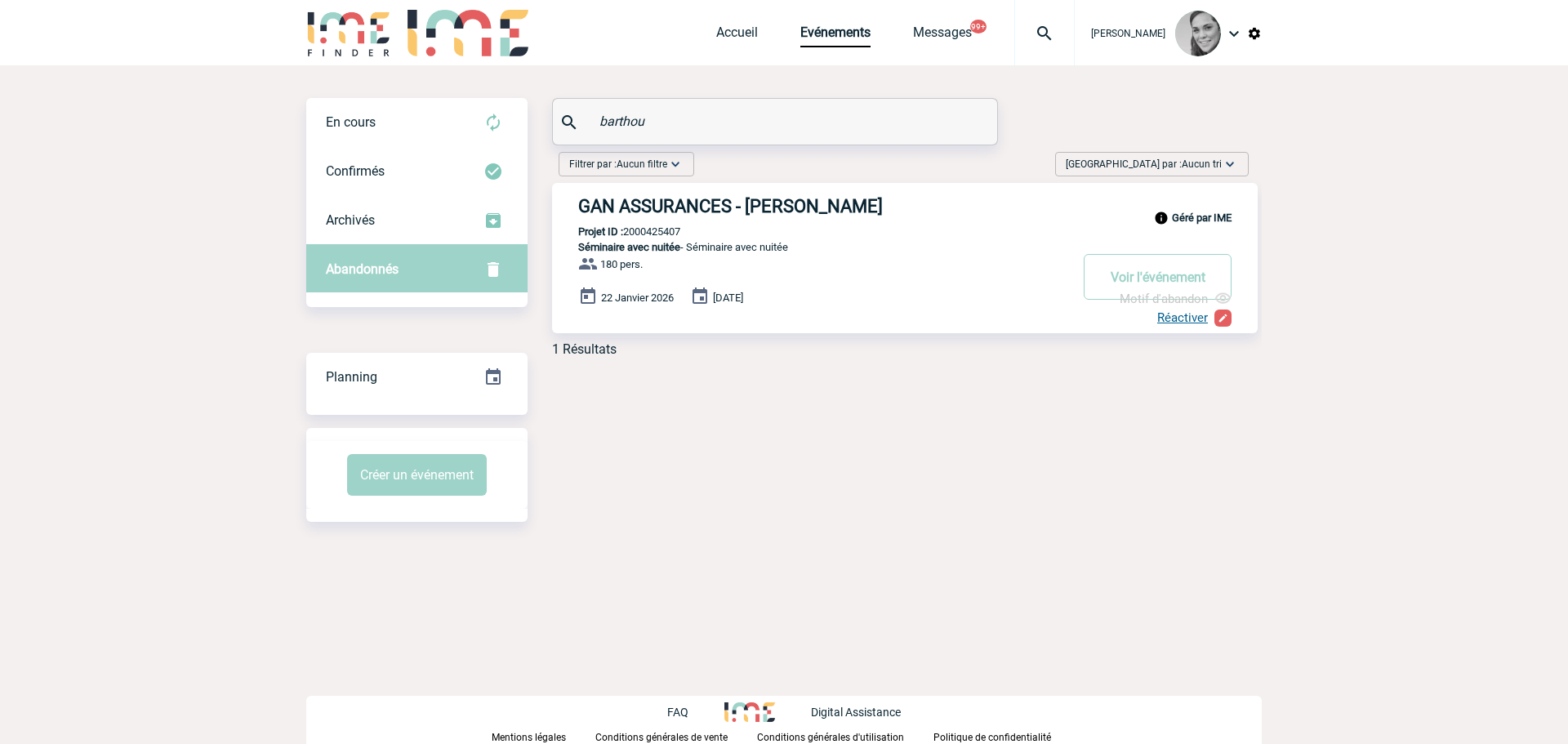
click at [652, 231] on p "Projet ID : 2000425407" at bounding box center [616, 231] width 128 height 12
drag, startPoint x: 502, startPoint y: 124, endPoint x: 485, endPoint y: 124, distance: 17.0
click at [485, 124] on div "En cours En cours Confirmés Archivés Abandonnés En cours Confirmés Archivés Aba…" at bounding box center [784, 234] width 955 height 272
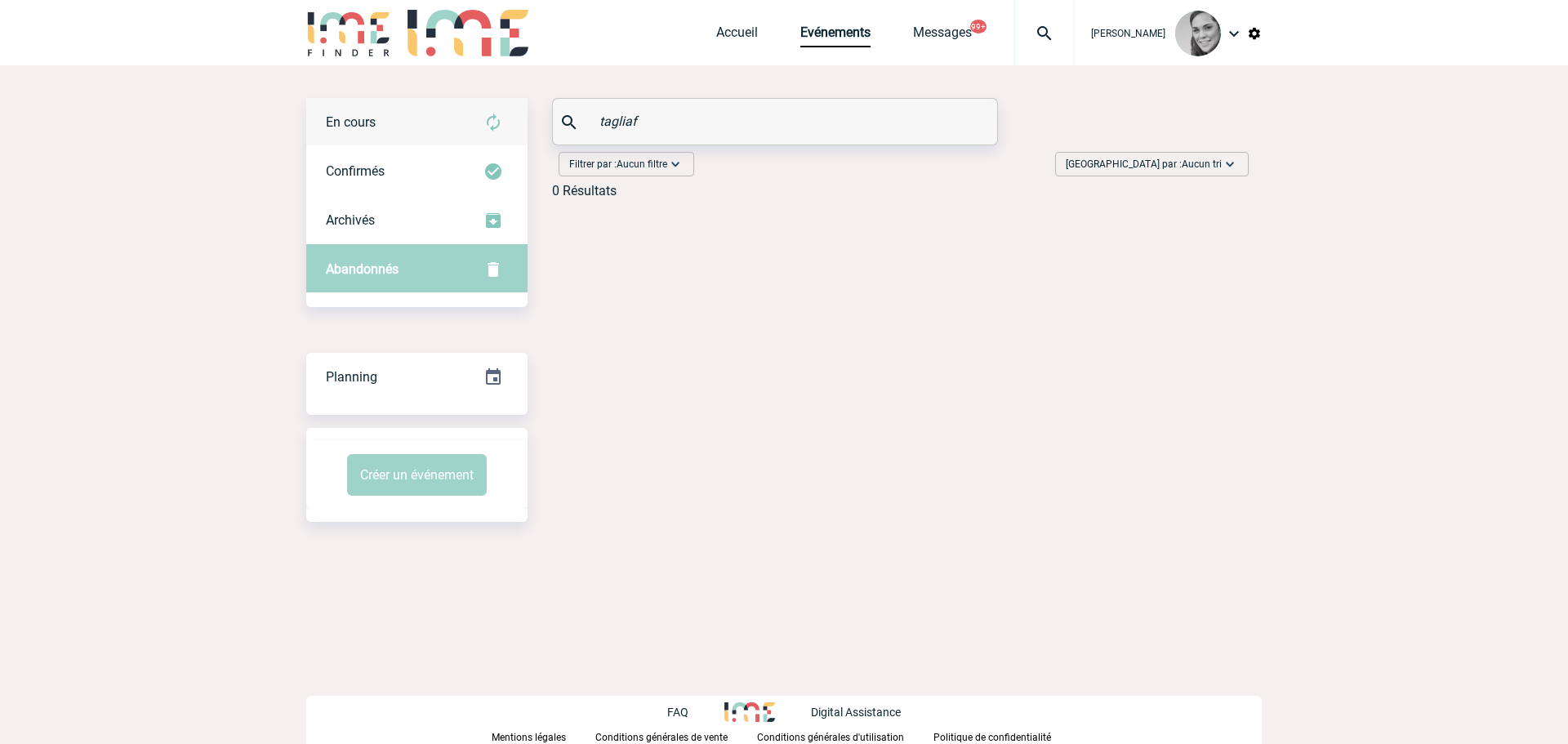
click at [366, 124] on span "En cours" at bounding box center [351, 122] width 50 height 16
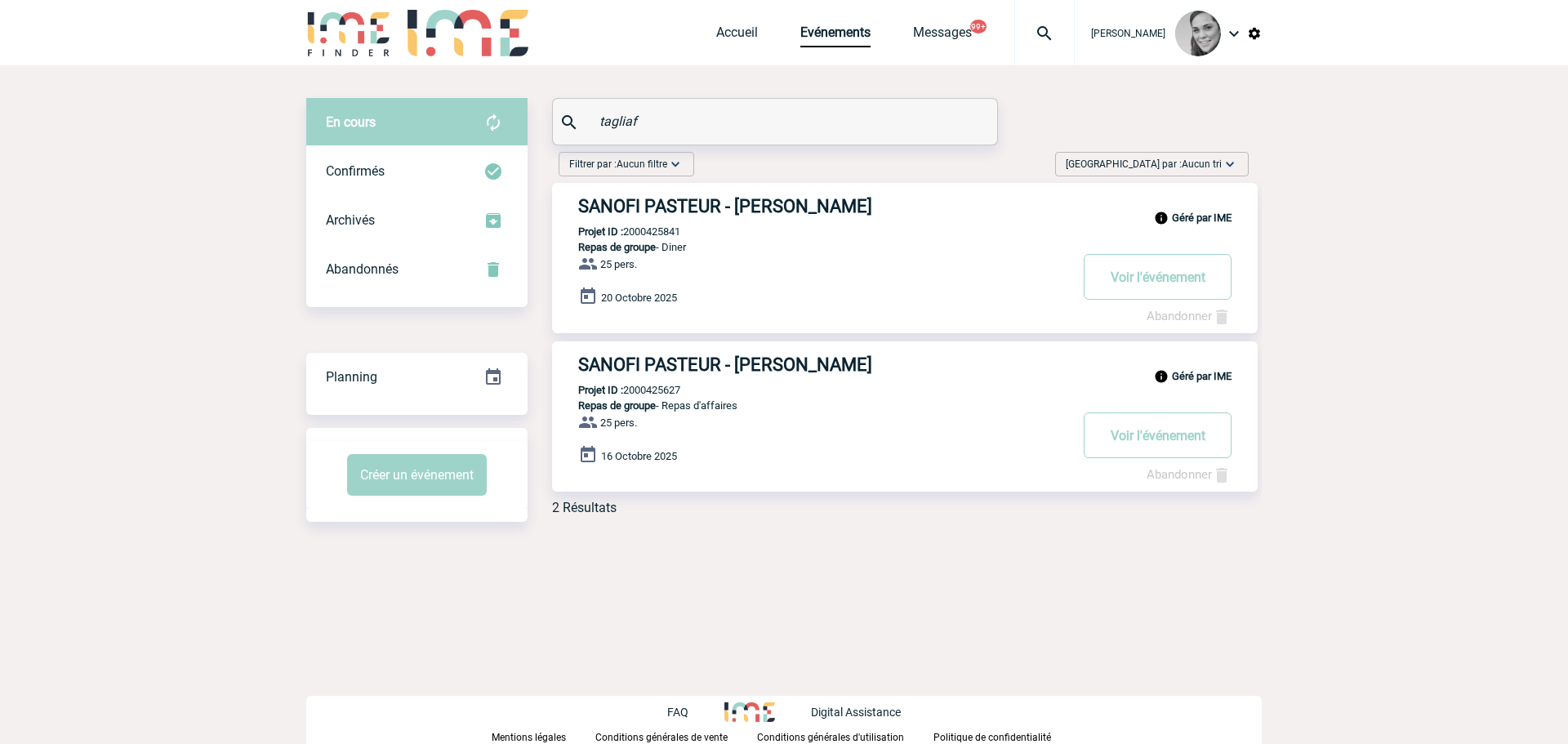
click at [655, 387] on p "Projet ID : 2000425627" at bounding box center [616, 390] width 128 height 12
click at [655, 386] on p "Projet ID : 2000425627" at bounding box center [616, 390] width 128 height 12
drag, startPoint x: 675, startPoint y: 111, endPoint x: 496, endPoint y: 131, distance: 180.1
click at [496, 131] on div "En cours En cours Confirmés Archivés Abandonnés En cours Confirmés Archivés Aba…" at bounding box center [784, 313] width 955 height 430
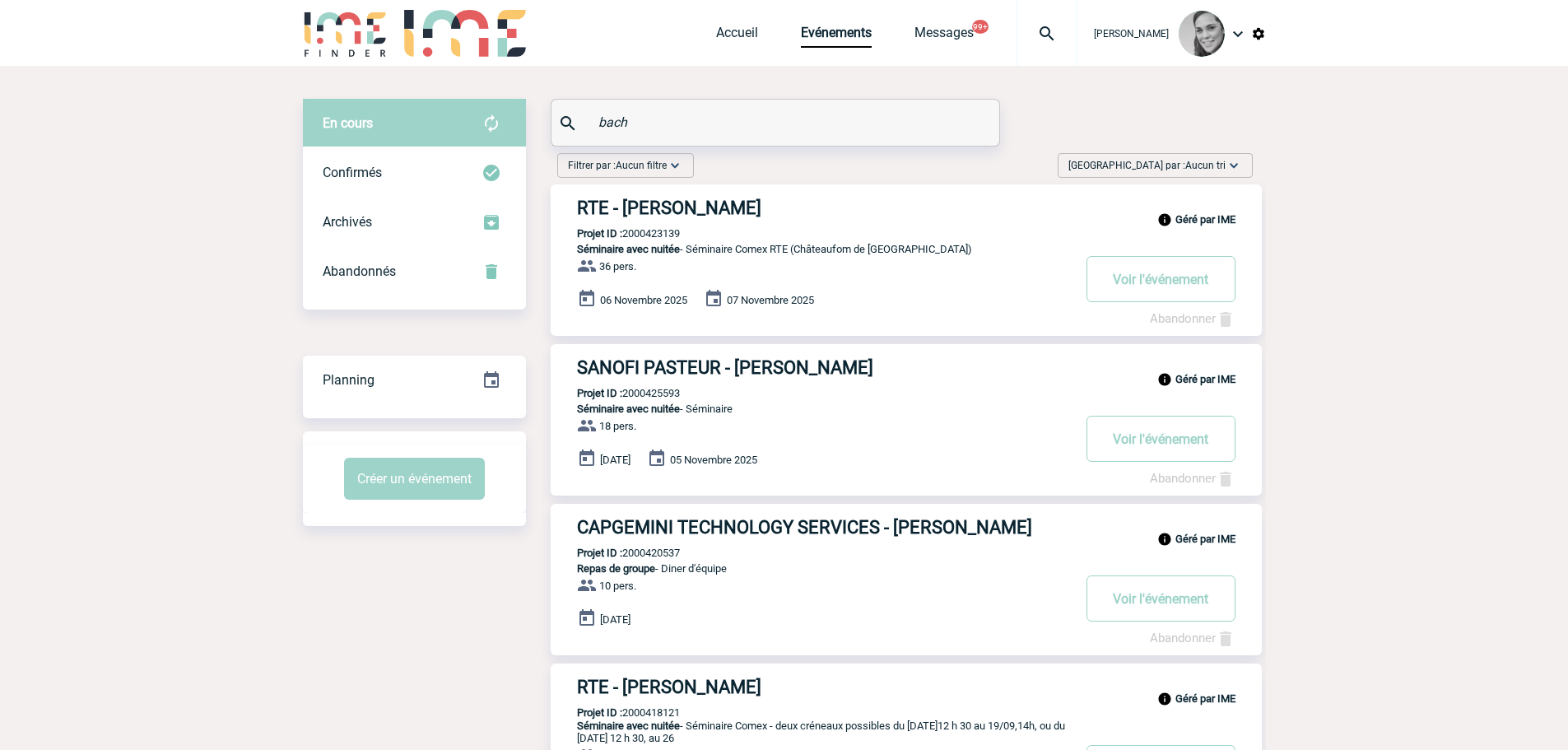
click at [660, 395] on p "Projet ID : 2000425593" at bounding box center [615, 393] width 129 height 12
drag, startPoint x: 660, startPoint y: 119, endPoint x: 525, endPoint y: 122, distance: 135.0
click at [526, 122] on div "En cours En cours Confirmés Archivés Abandonnés En cours Confirmés Archivés Aba…" at bounding box center [784, 555] width 963 height 913
paste input "TOMAZ"
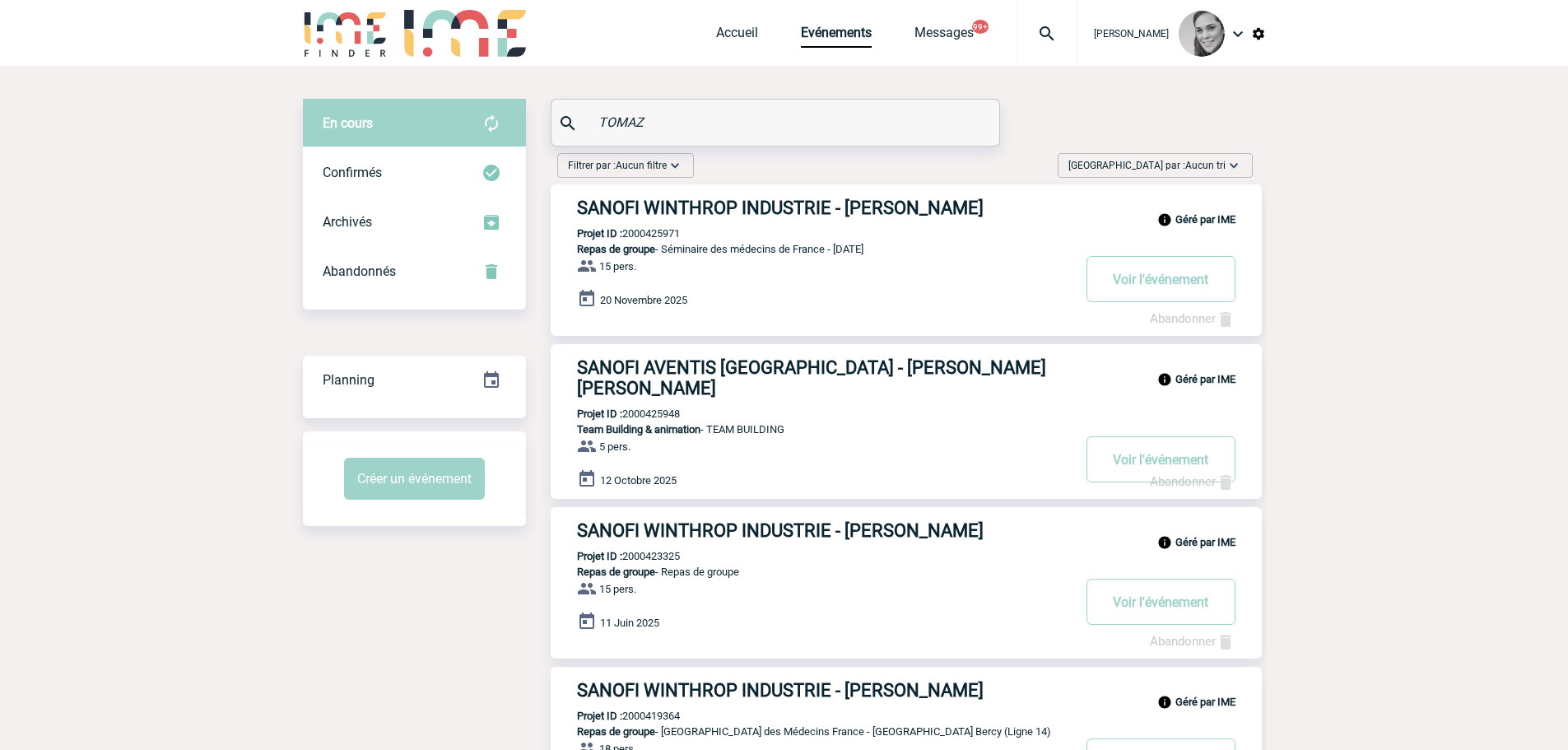
click at [662, 412] on p "Projet ID : 2000425948" at bounding box center [615, 413] width 129 height 12
drag, startPoint x: 576, startPoint y: 124, endPoint x: 524, endPoint y: 123, distance: 52.0
click at [524, 124] on div "En cours En cours Confirmés Archivés Abandonnés En cours Confirmés Archivés Aba…" at bounding box center [784, 476] width 963 height 757
type input "arlaboss"
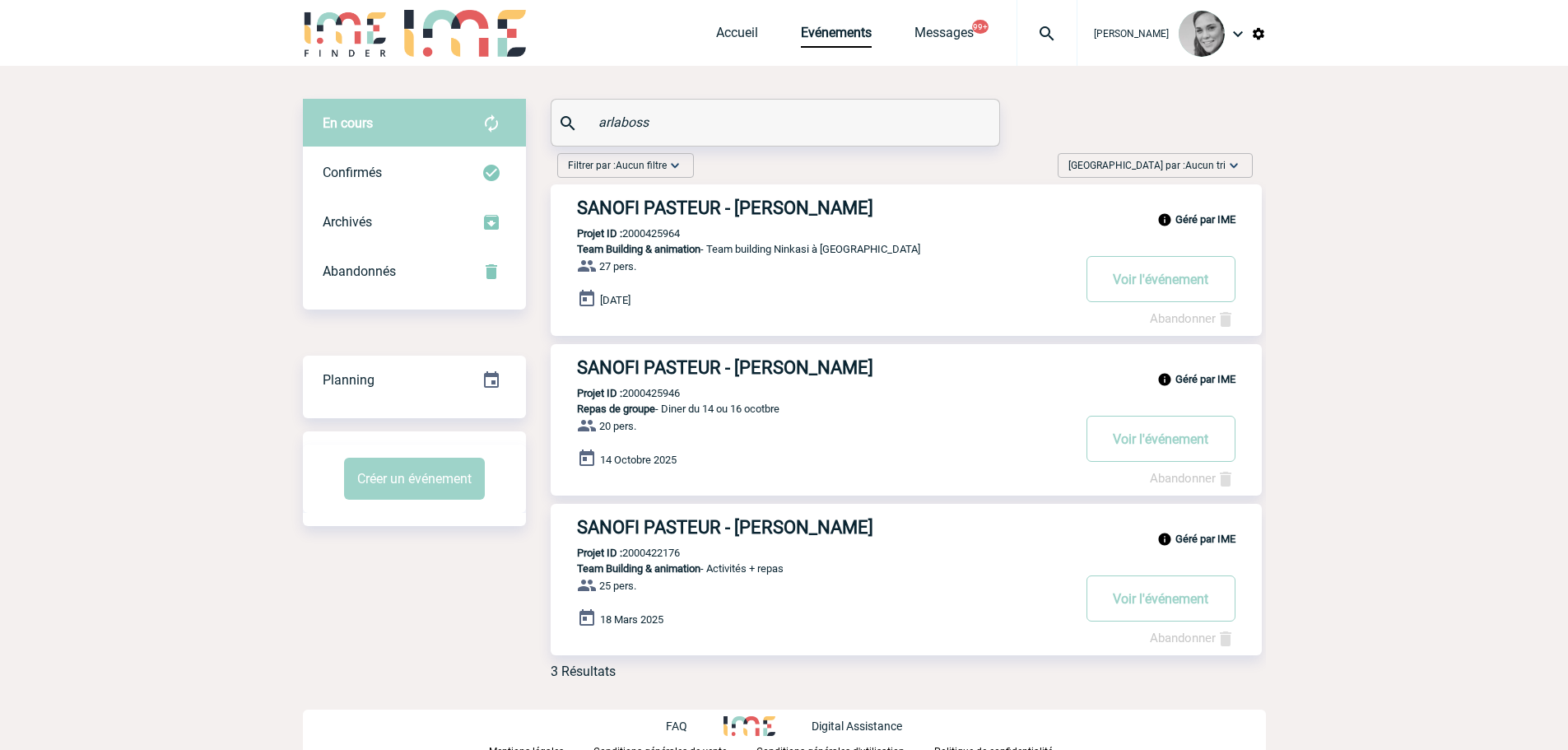
click at [646, 395] on p "Projet ID : 2000425946" at bounding box center [615, 393] width 129 height 12
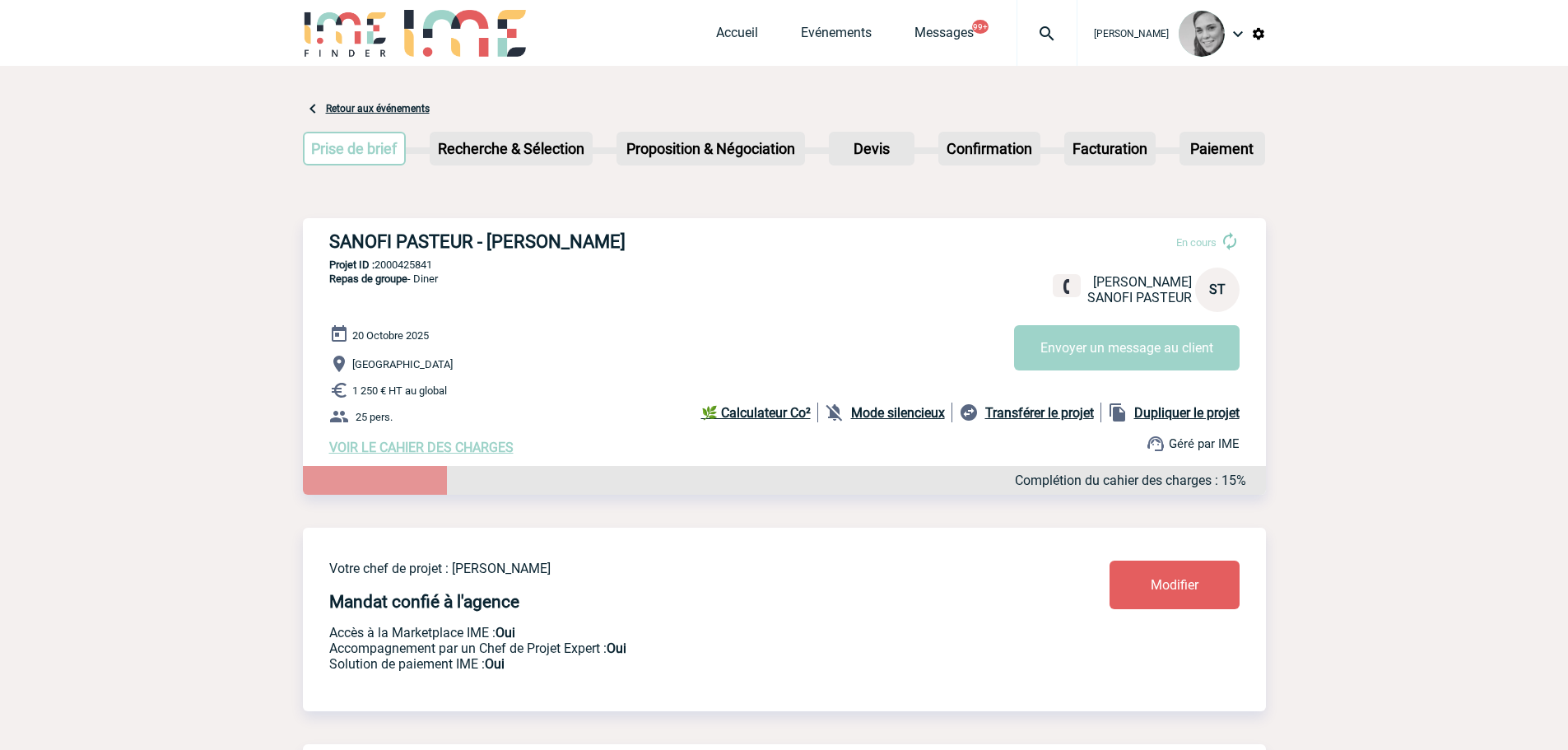
click at [394, 270] on p "Projet ID : 2000425841" at bounding box center [784, 264] width 963 height 12
copy p "2000425841"
